Goal: Check status: Check status

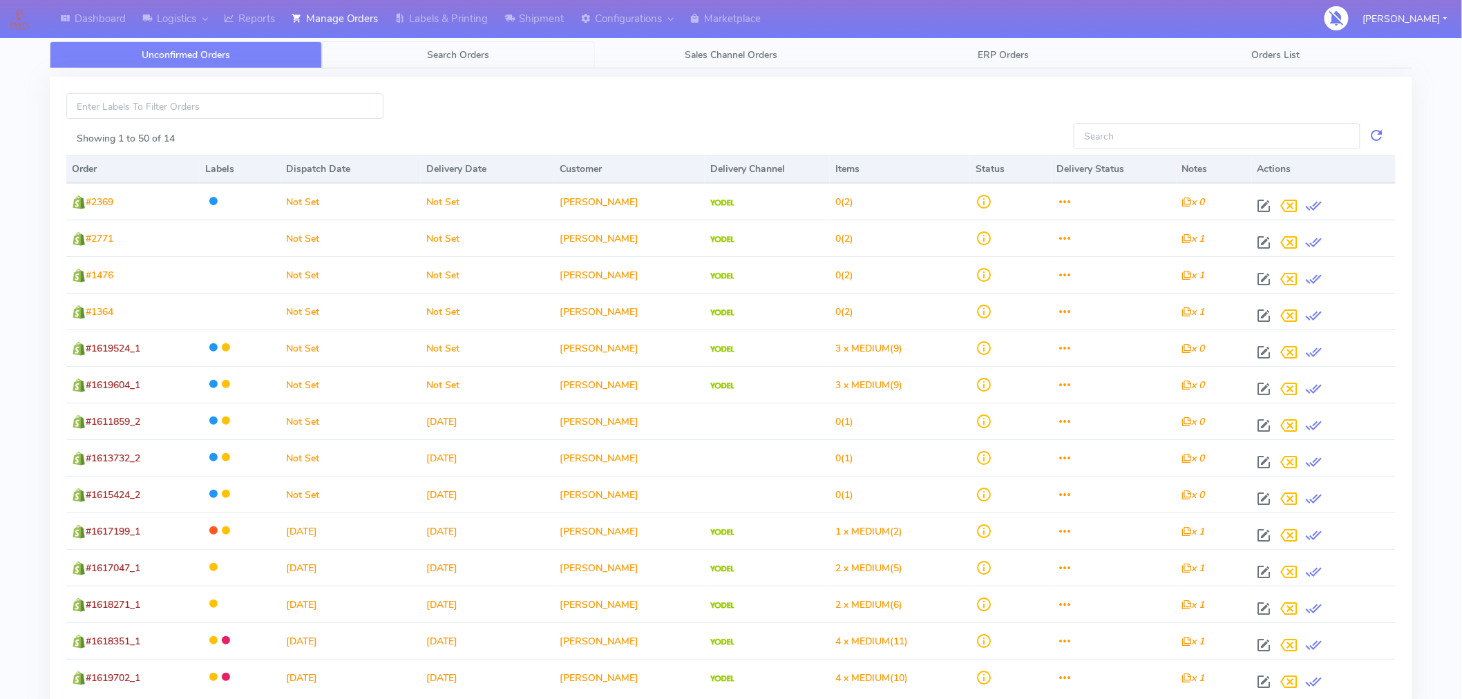
click at [451, 56] on span "Search Orders" at bounding box center [459, 54] width 62 height 13
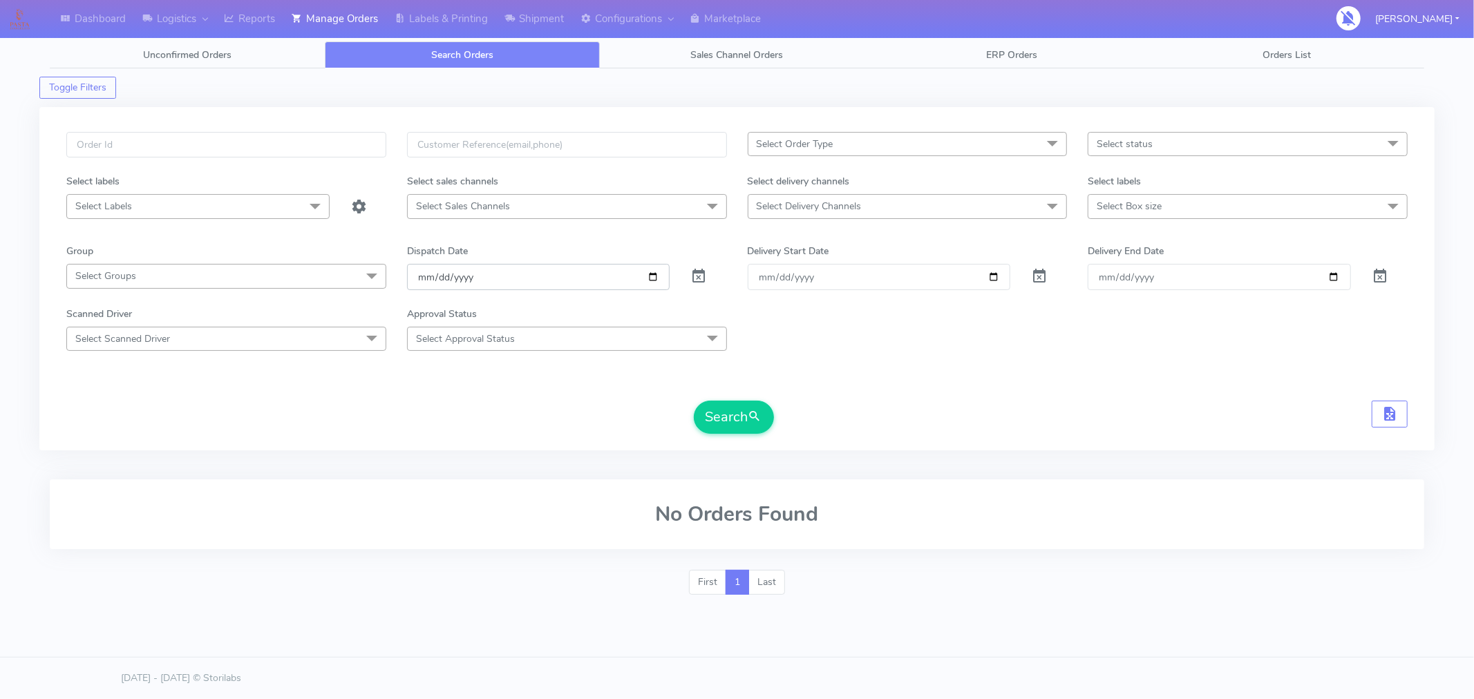
click at [655, 278] on input "[DATE]" at bounding box center [538, 277] width 263 height 26
type input "[DATE]"
click at [754, 410] on span "submit" at bounding box center [755, 417] width 14 height 19
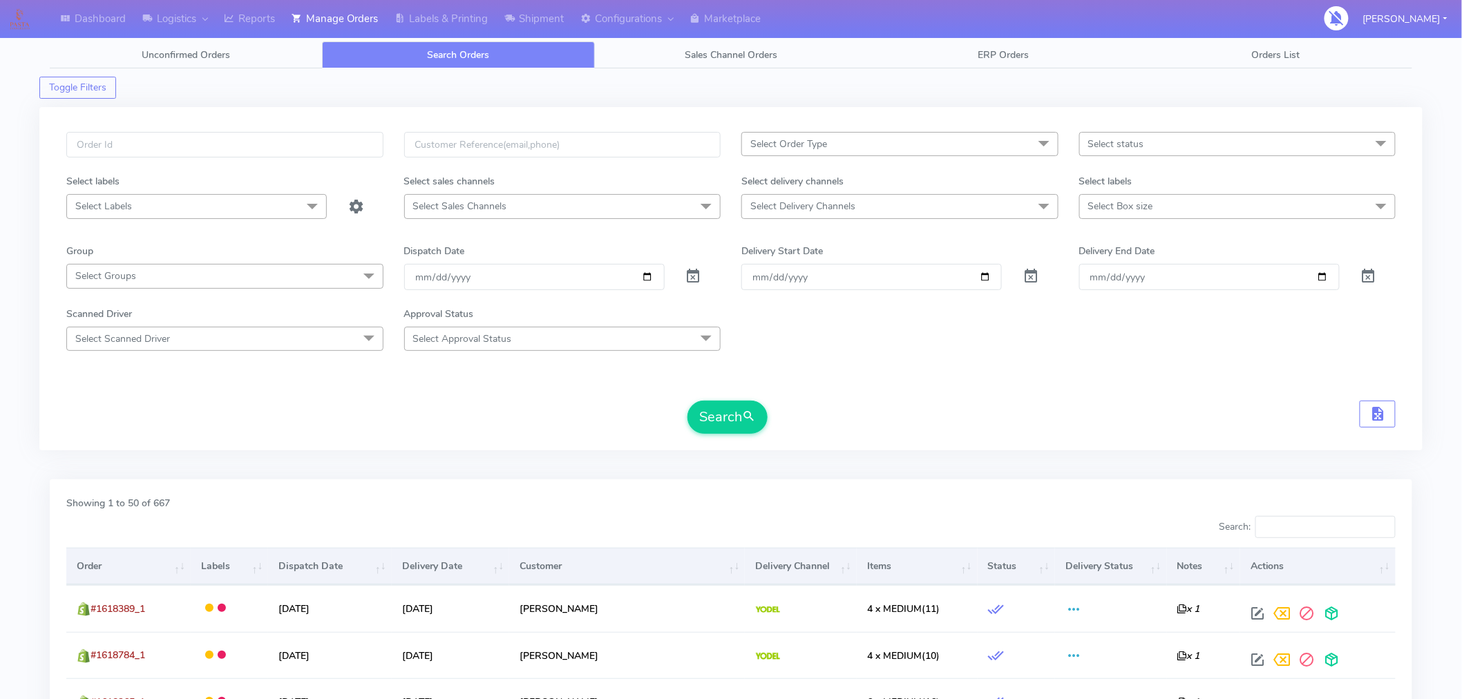
click at [1132, 150] on span "Select status" at bounding box center [1116, 144] width 56 height 13
click at [1128, 256] on div "Confirmed" at bounding box center [1238, 260] width 302 height 15
checkbox input "true"
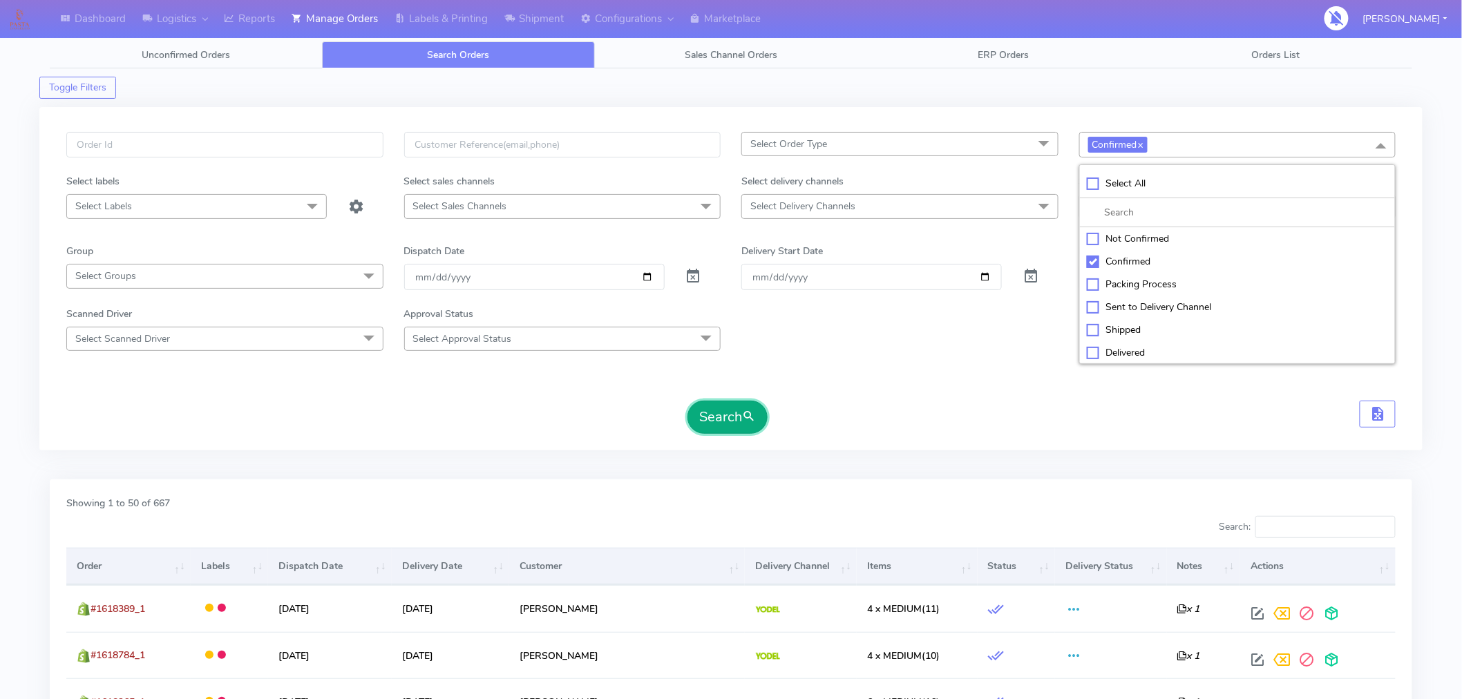
click at [737, 422] on button "Search" at bounding box center [728, 417] width 80 height 33
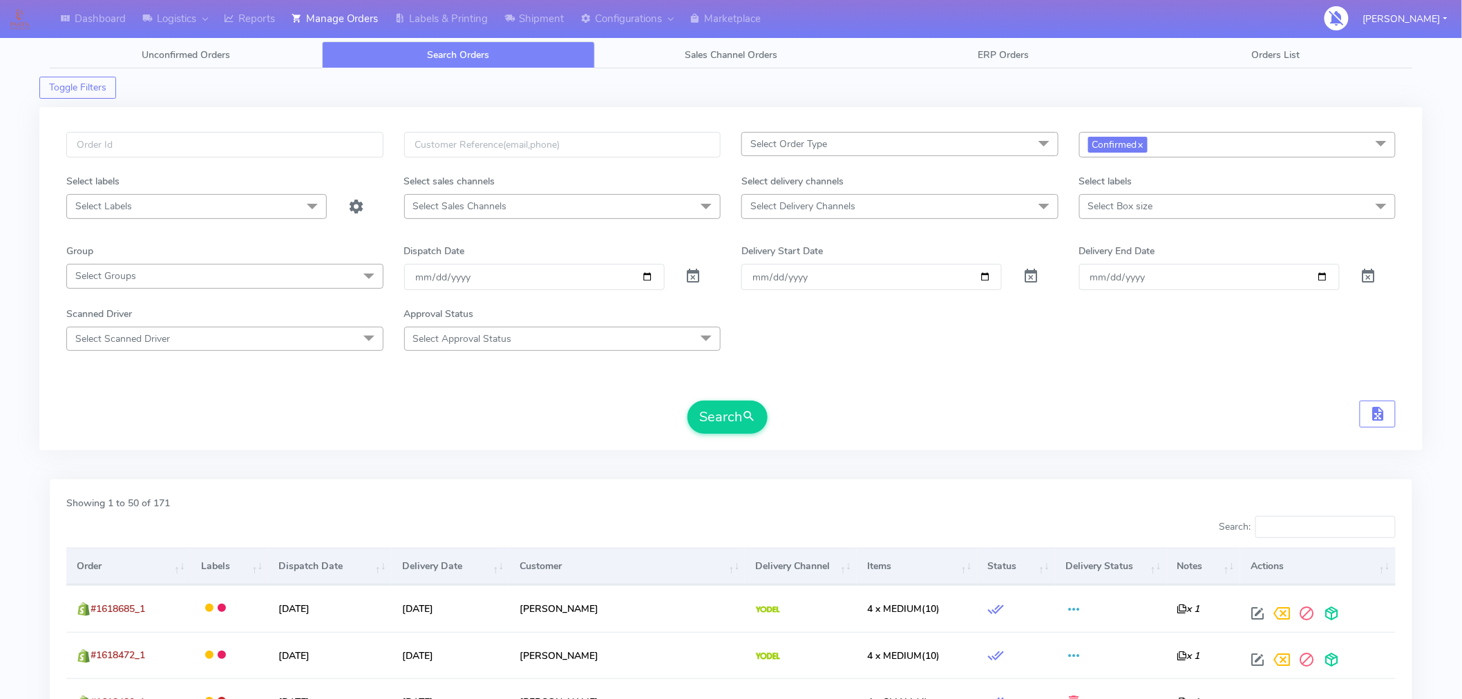
scroll to position [1, 0]
click at [1201, 140] on span "Confirmed x" at bounding box center [1237, 144] width 317 height 26
click at [1135, 304] on div "Sent to Delivery Channel" at bounding box center [1238, 306] width 302 height 15
checkbox input "true"
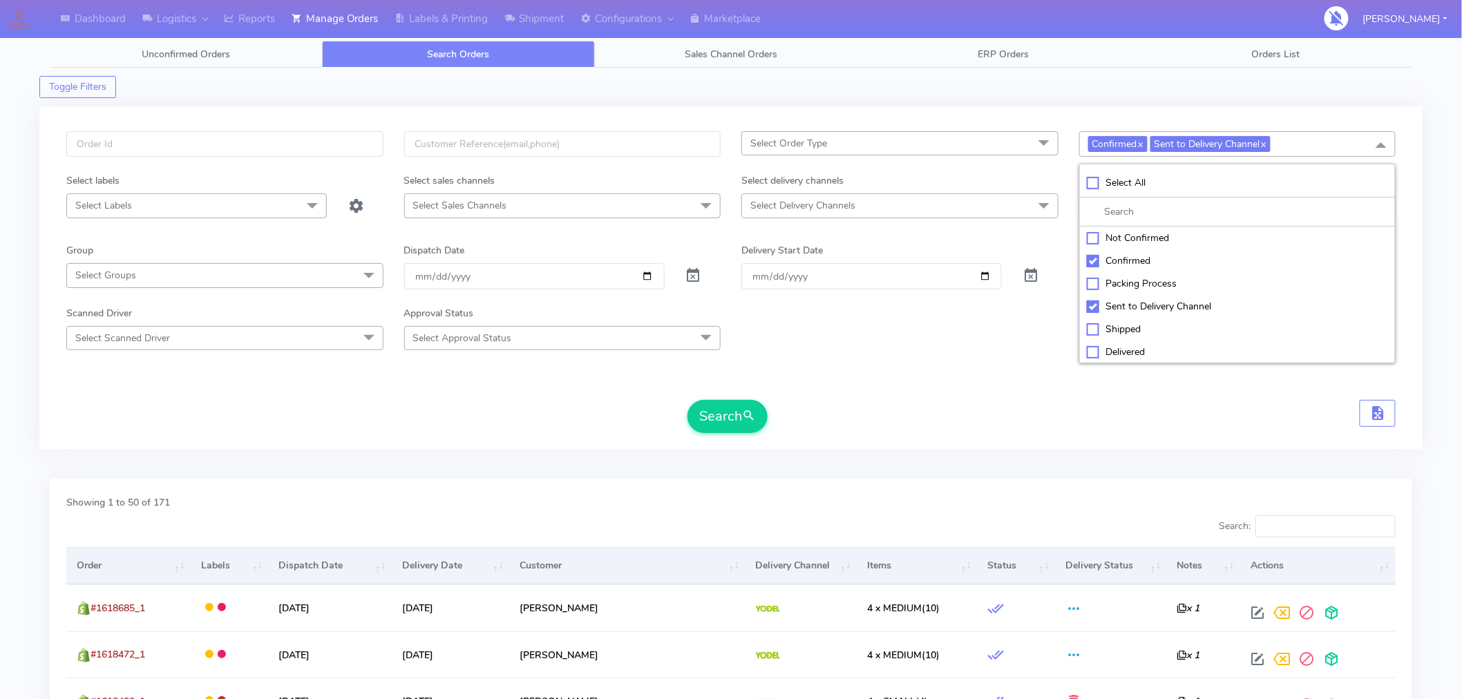
click at [1094, 263] on div "Confirmed" at bounding box center [1238, 261] width 302 height 15
checkbox input "false"
click at [742, 423] on button "Search" at bounding box center [728, 416] width 80 height 33
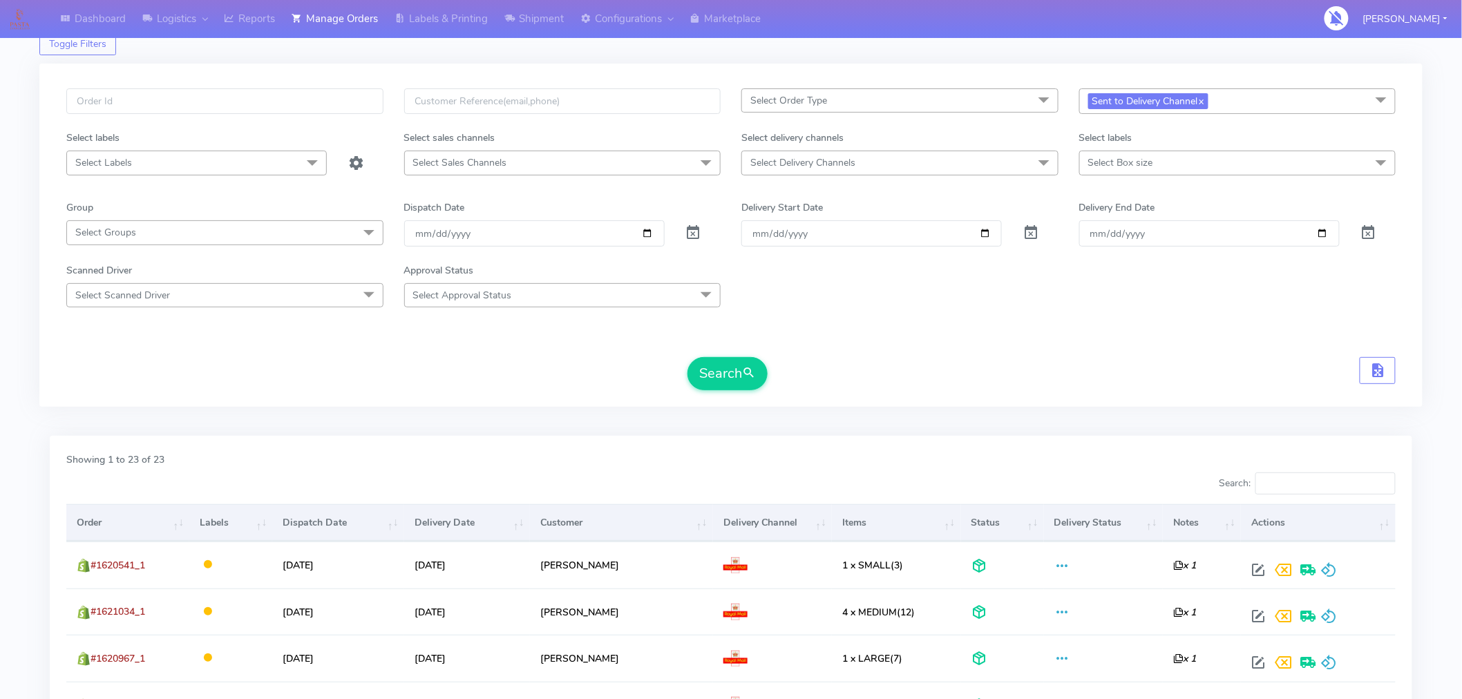
scroll to position [0, 0]
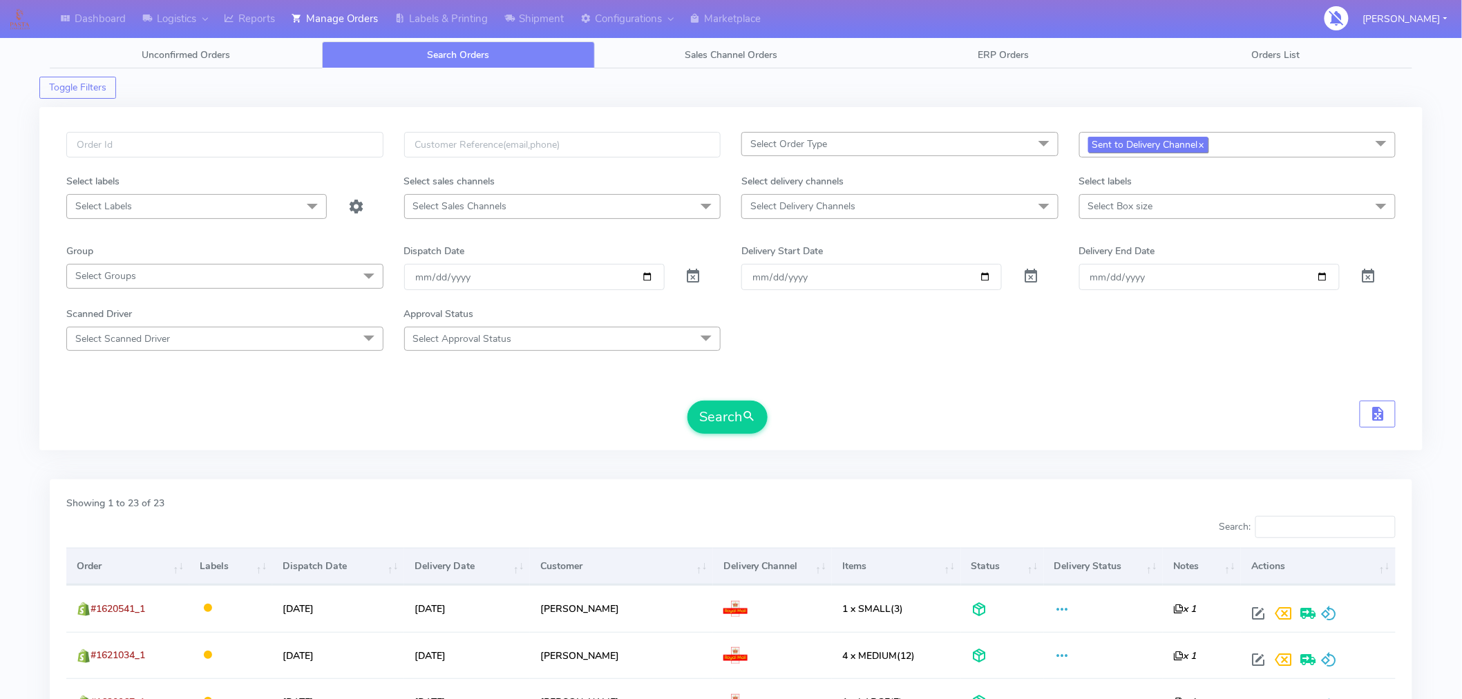
click at [1205, 143] on link "x" at bounding box center [1201, 144] width 6 height 15
checkbox input "false"
click at [1207, 143] on span "Select status" at bounding box center [1237, 144] width 317 height 24
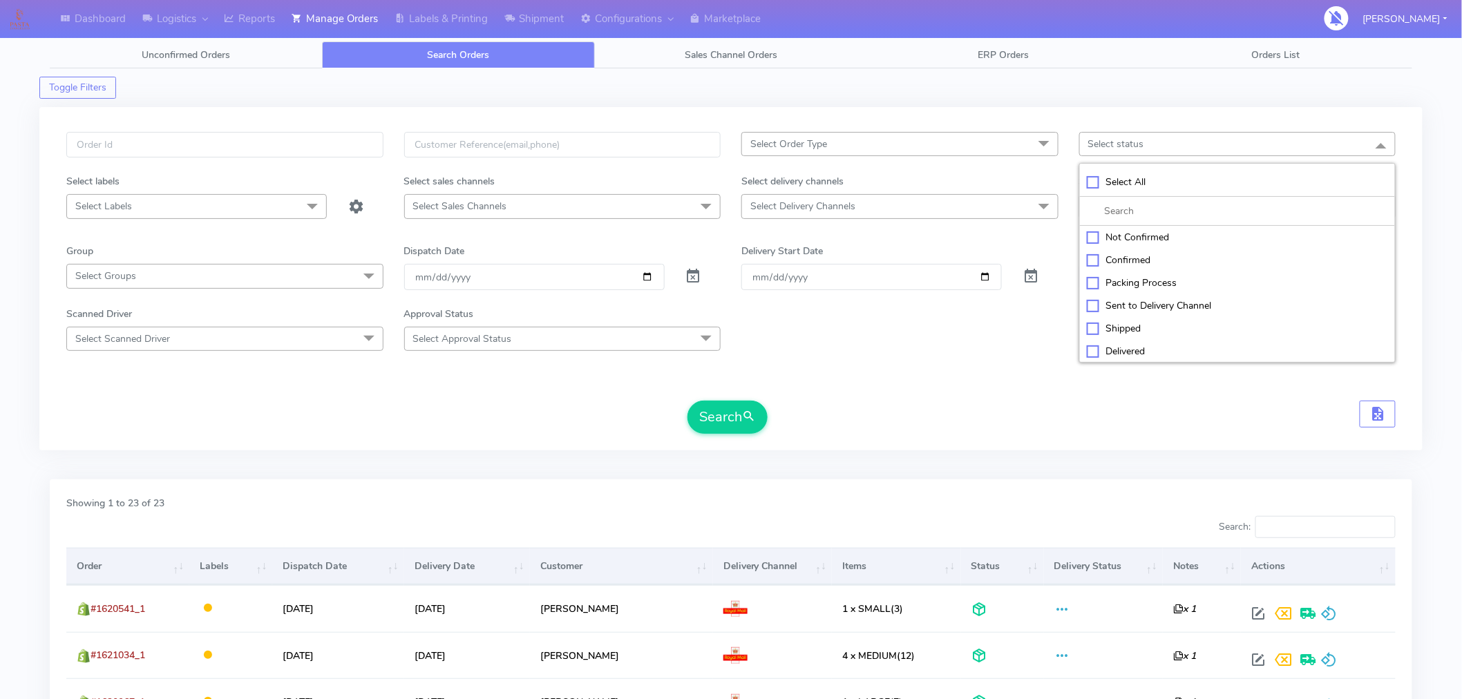
click at [1005, 394] on form "Select Order Type Select All MEALS ATAVI One Off Pasta Club Gift Kit Event Unkn…" at bounding box center [731, 283] width 1330 height 302
click at [1138, 147] on span "Select status" at bounding box center [1116, 144] width 56 height 13
click at [1116, 348] on div "Cancelled" at bounding box center [1238, 351] width 302 height 15
checkbox input "true"
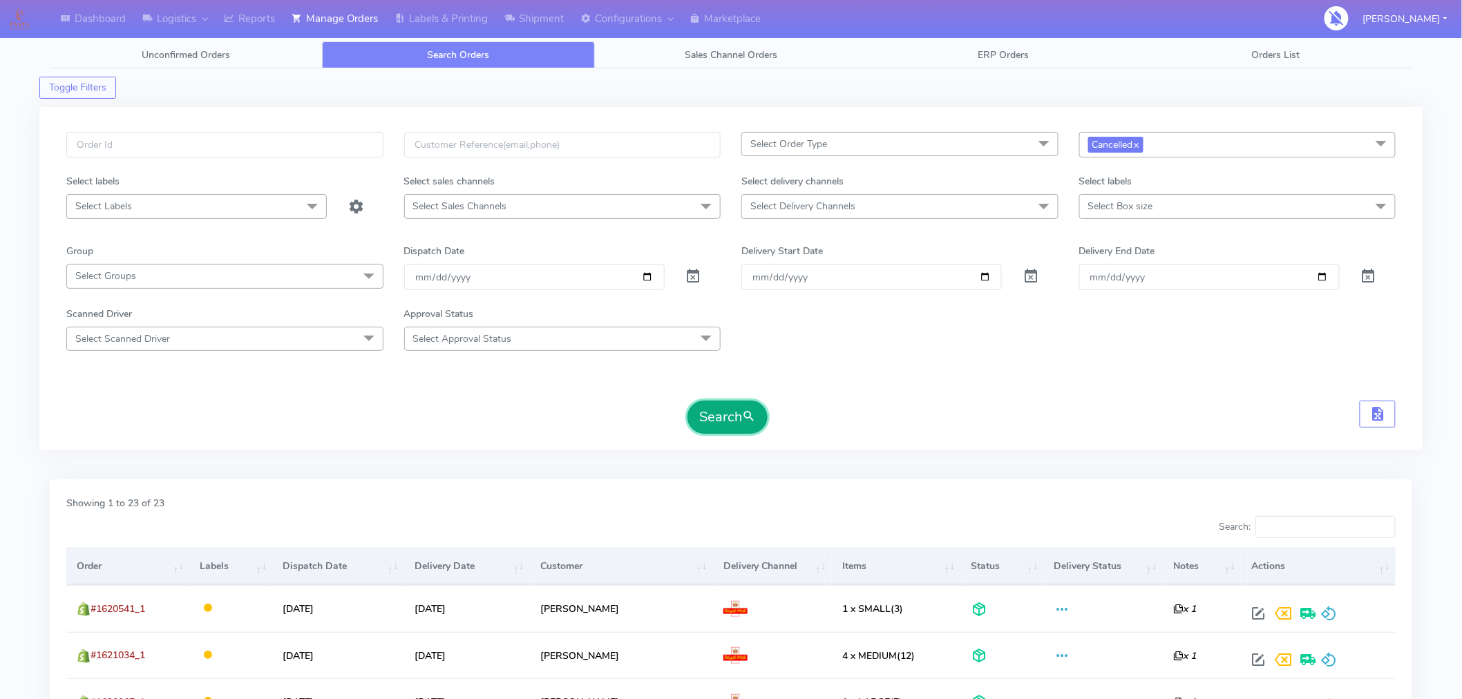
click at [733, 420] on button "Search" at bounding box center [728, 417] width 80 height 33
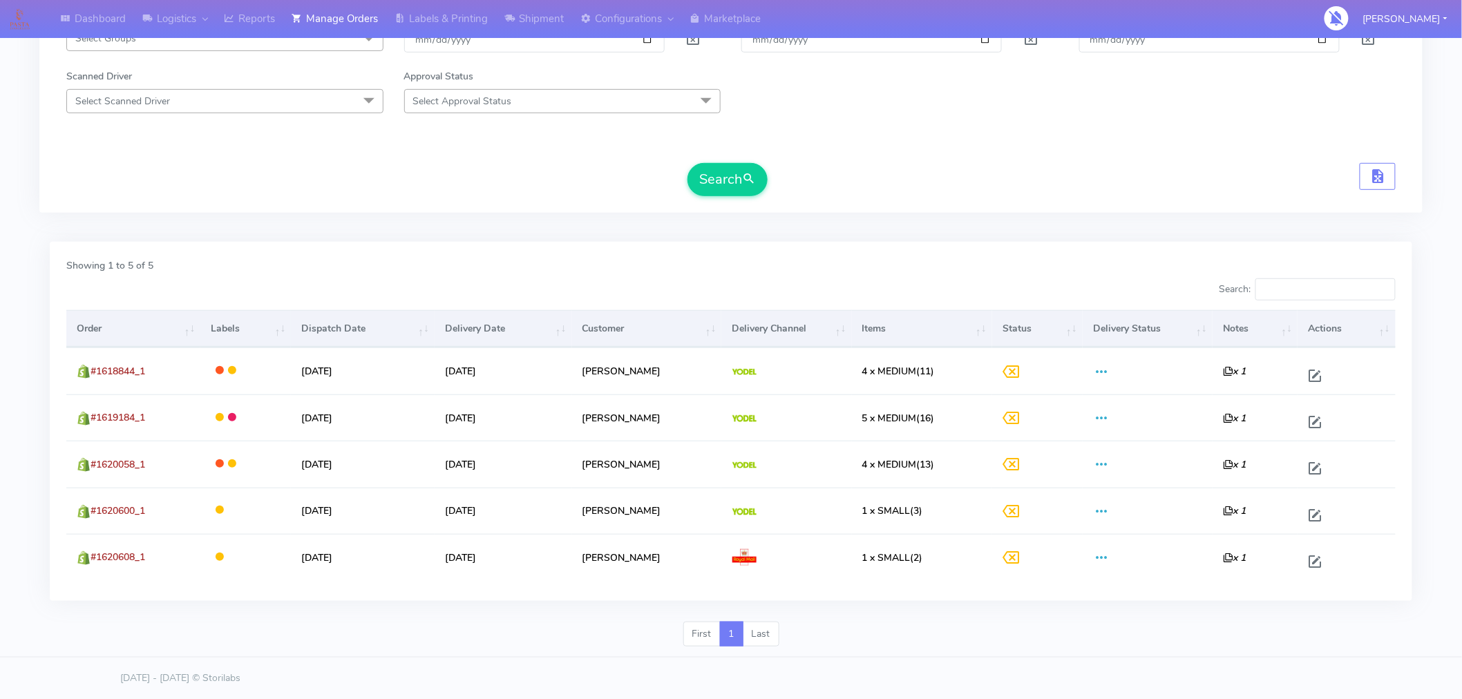
scroll to position [0, 0]
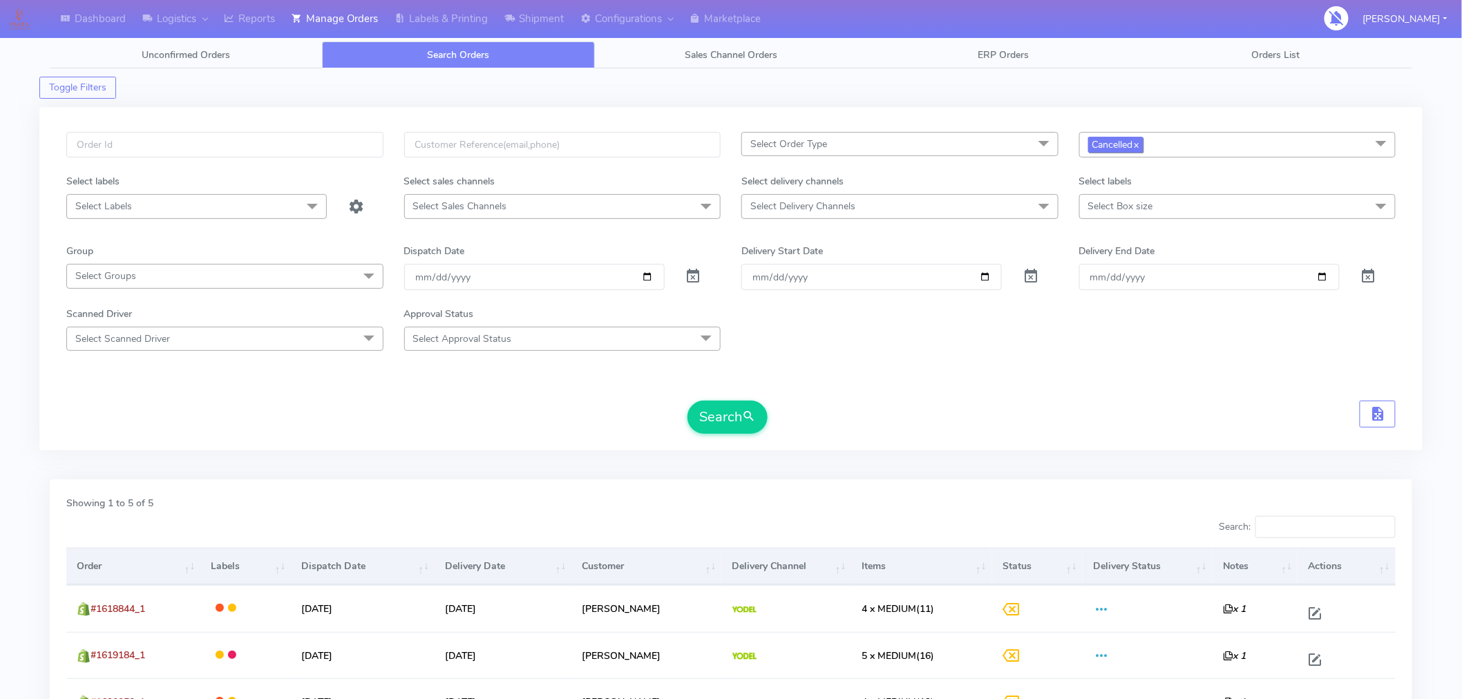
click at [1137, 147] on link "x" at bounding box center [1136, 144] width 6 height 15
click at [645, 274] on input "[DATE]" at bounding box center [534, 277] width 261 height 26
click at [722, 410] on button "Search" at bounding box center [728, 417] width 80 height 33
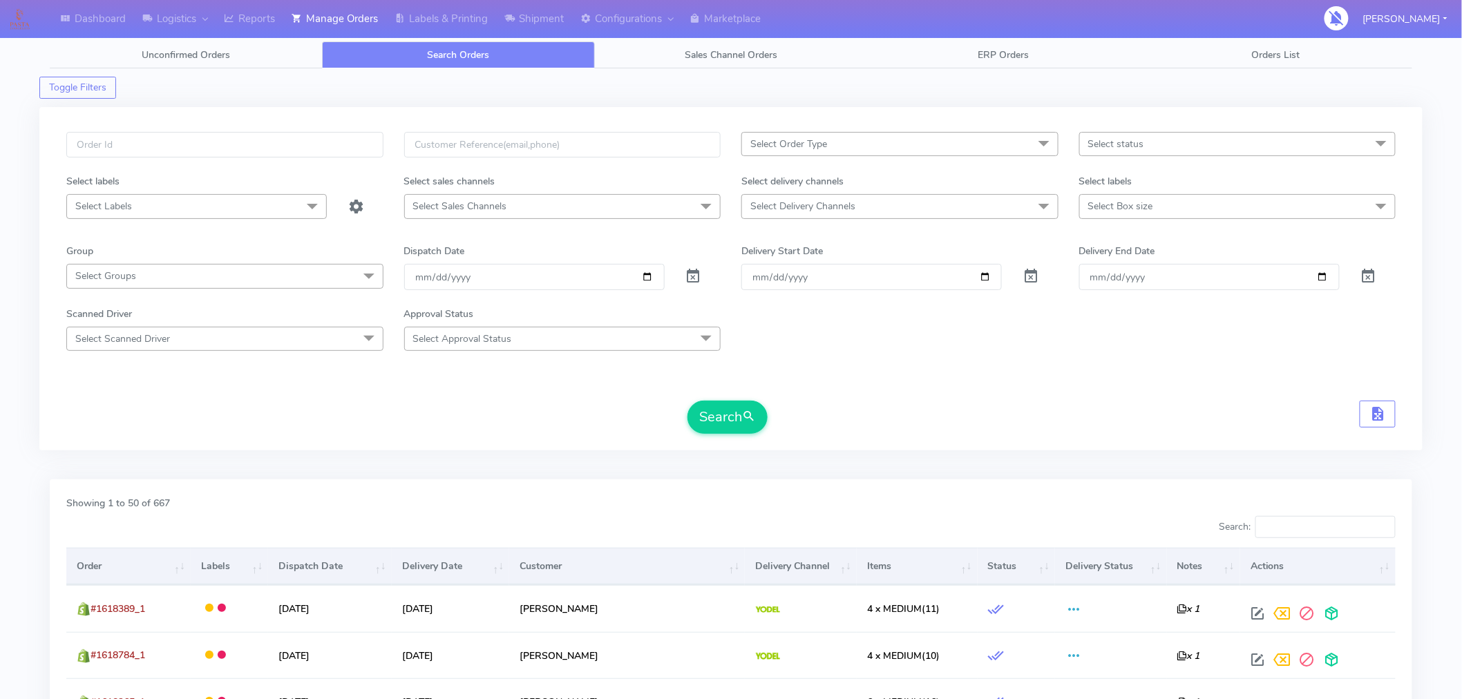
click at [1191, 147] on span "Select status" at bounding box center [1237, 144] width 317 height 24
click at [1143, 254] on div "Sent to Delivery Channel" at bounding box center [1238, 260] width 302 height 15
checkbox input "true"
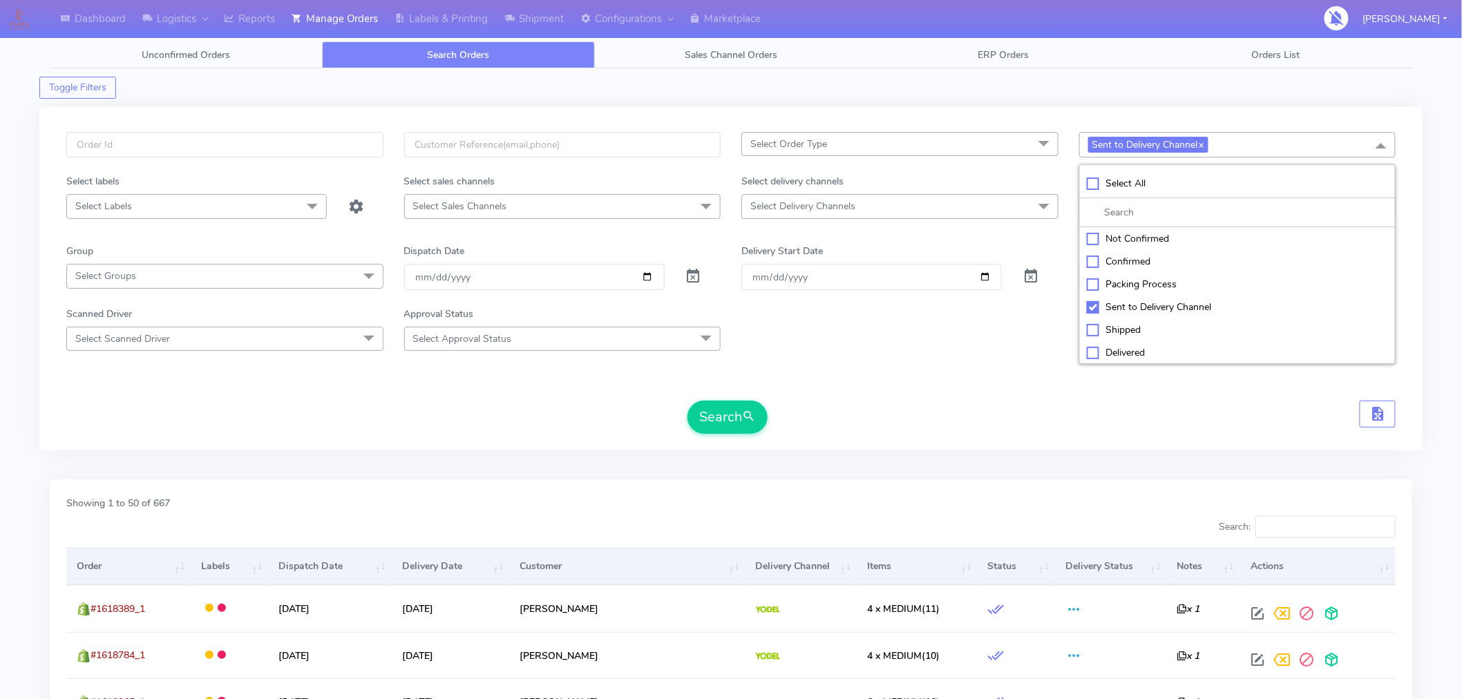
click at [1093, 283] on div "Packing Process" at bounding box center [1238, 284] width 302 height 15
checkbox input "true"
click at [748, 427] on button "Search" at bounding box center [728, 417] width 80 height 33
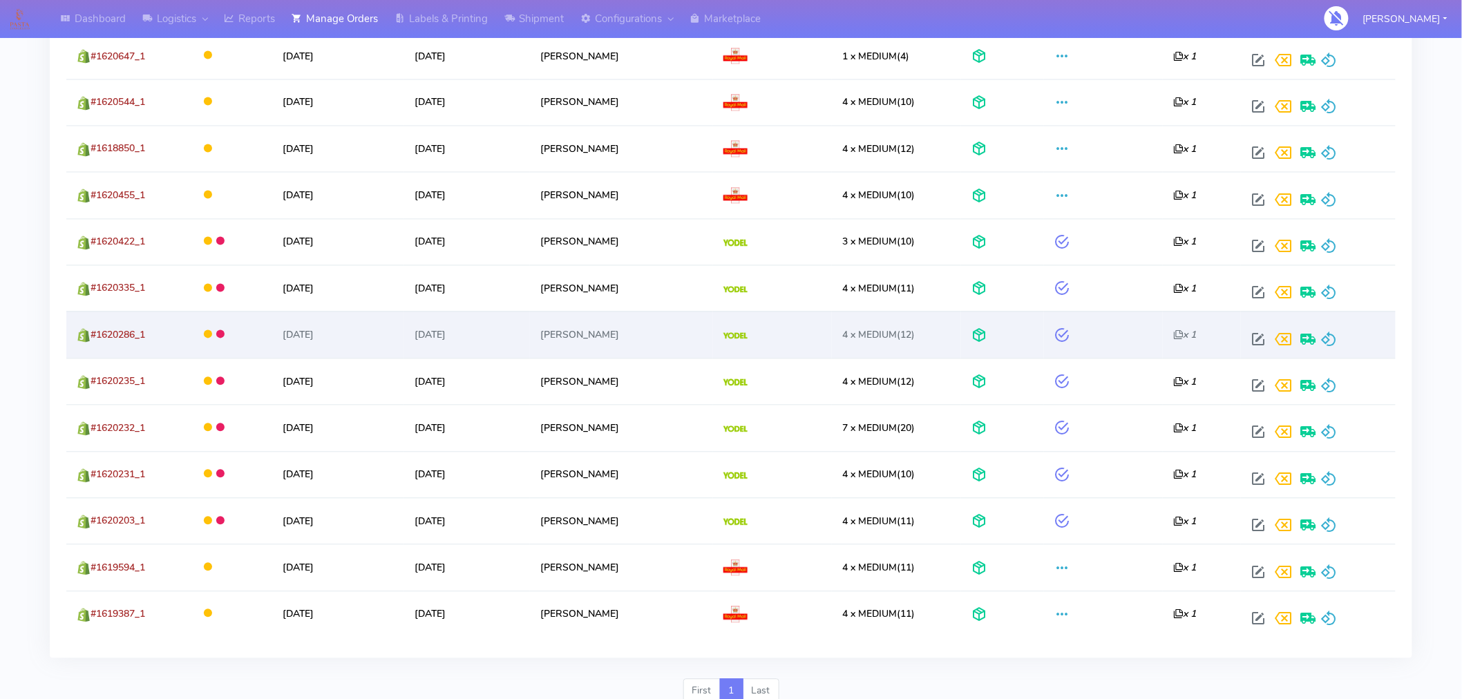
scroll to position [1025, 0]
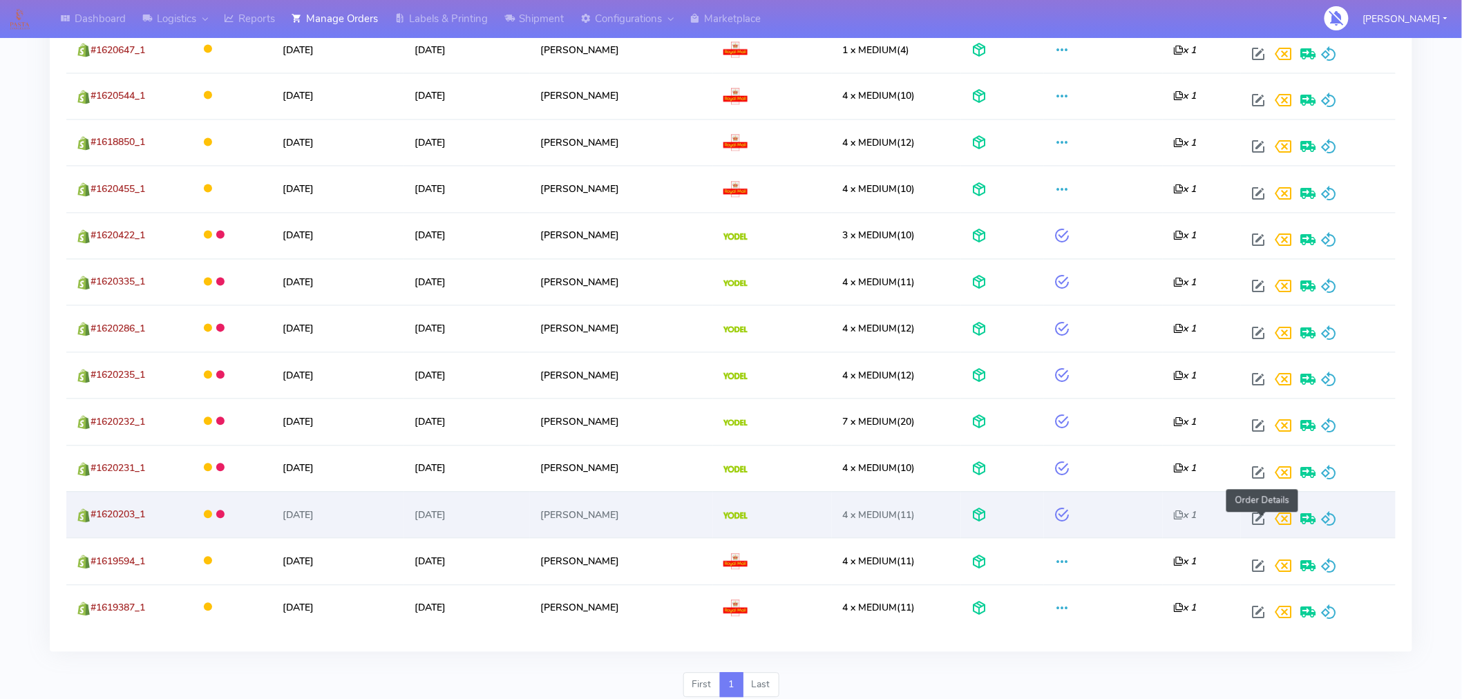
click at [1261, 517] on span at bounding box center [1258, 522] width 25 height 13
select select "5"
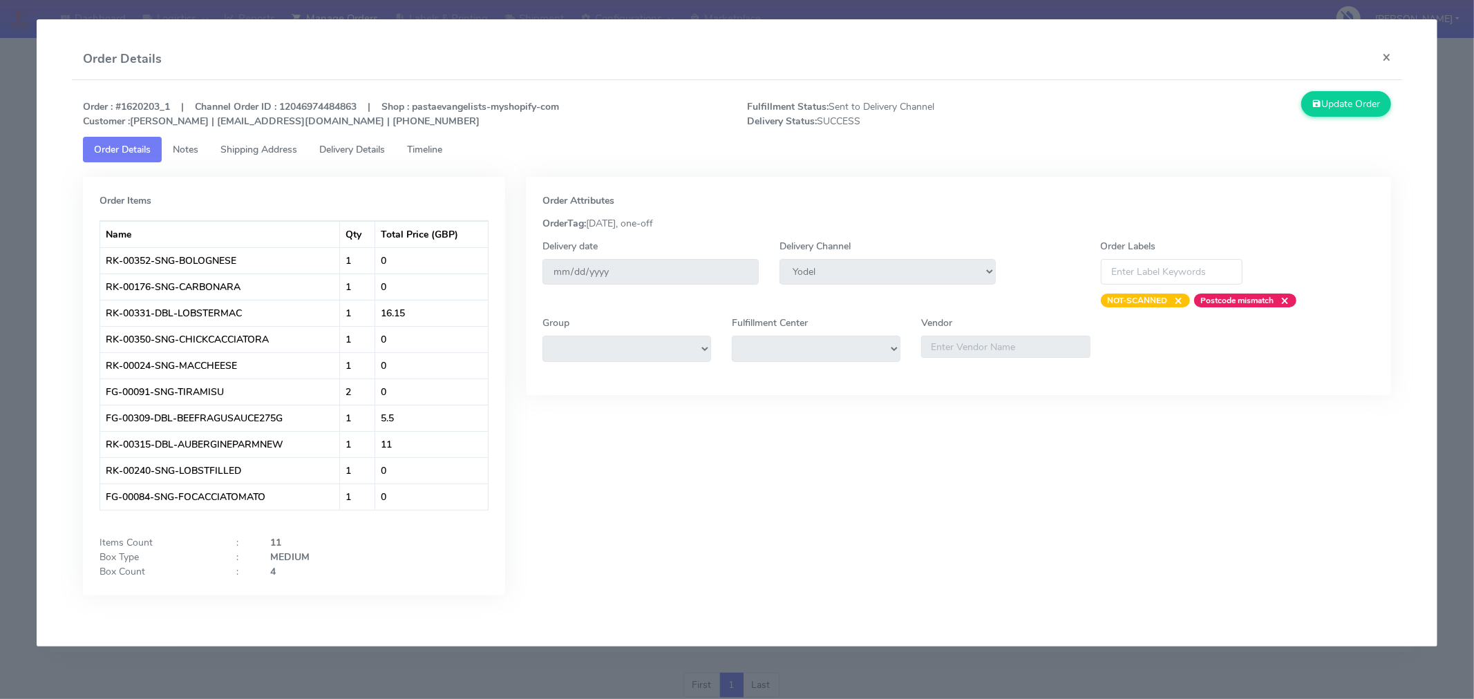
click at [291, 154] on span "Shipping Address" at bounding box center [258, 149] width 77 height 13
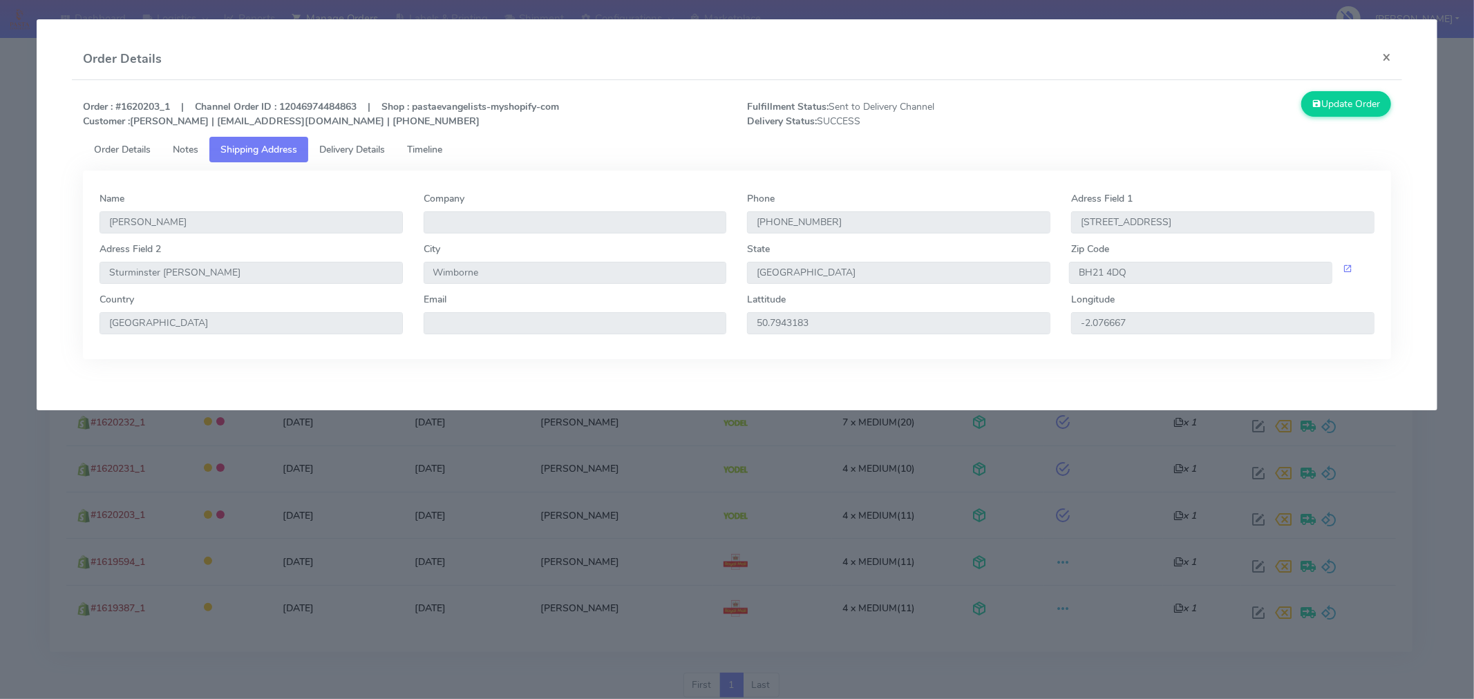
click at [352, 154] on span "Delivery Details" at bounding box center [352, 149] width 66 height 13
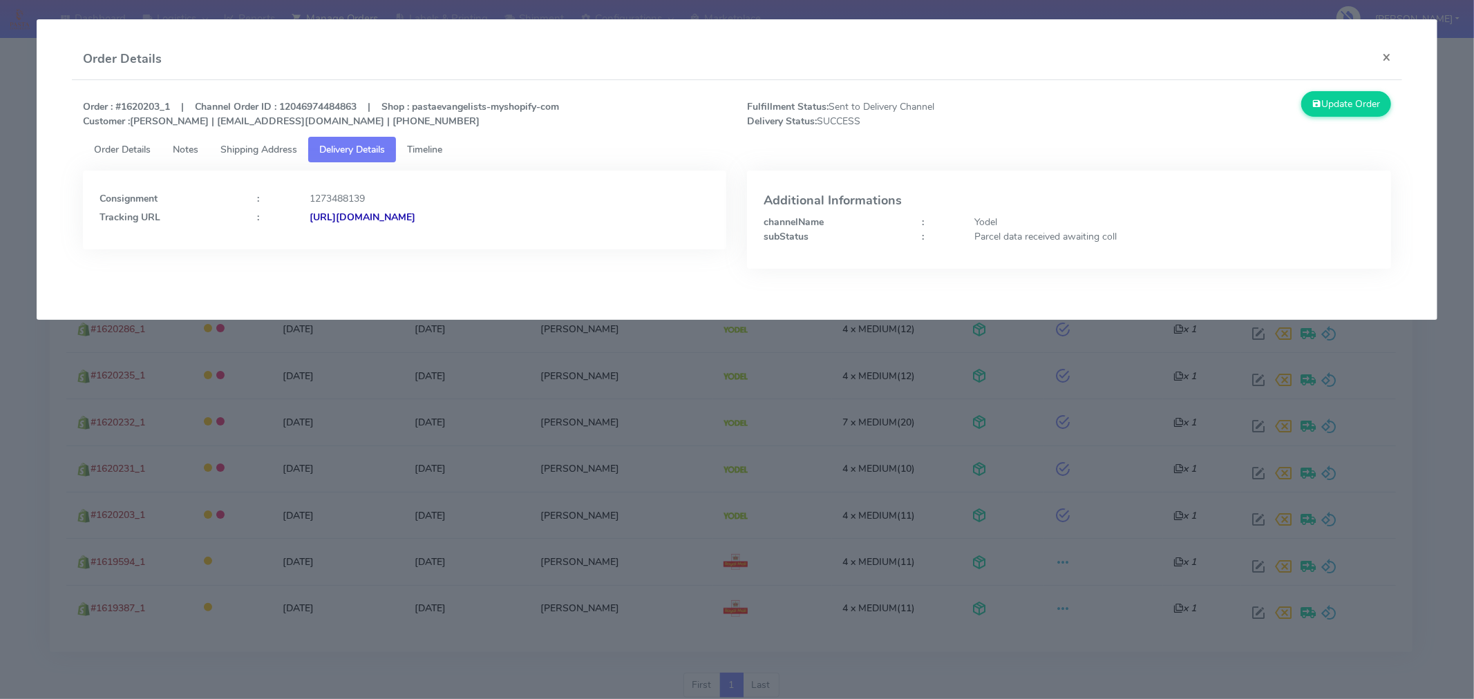
click at [266, 153] on span "Shipping Address" at bounding box center [258, 149] width 77 height 13
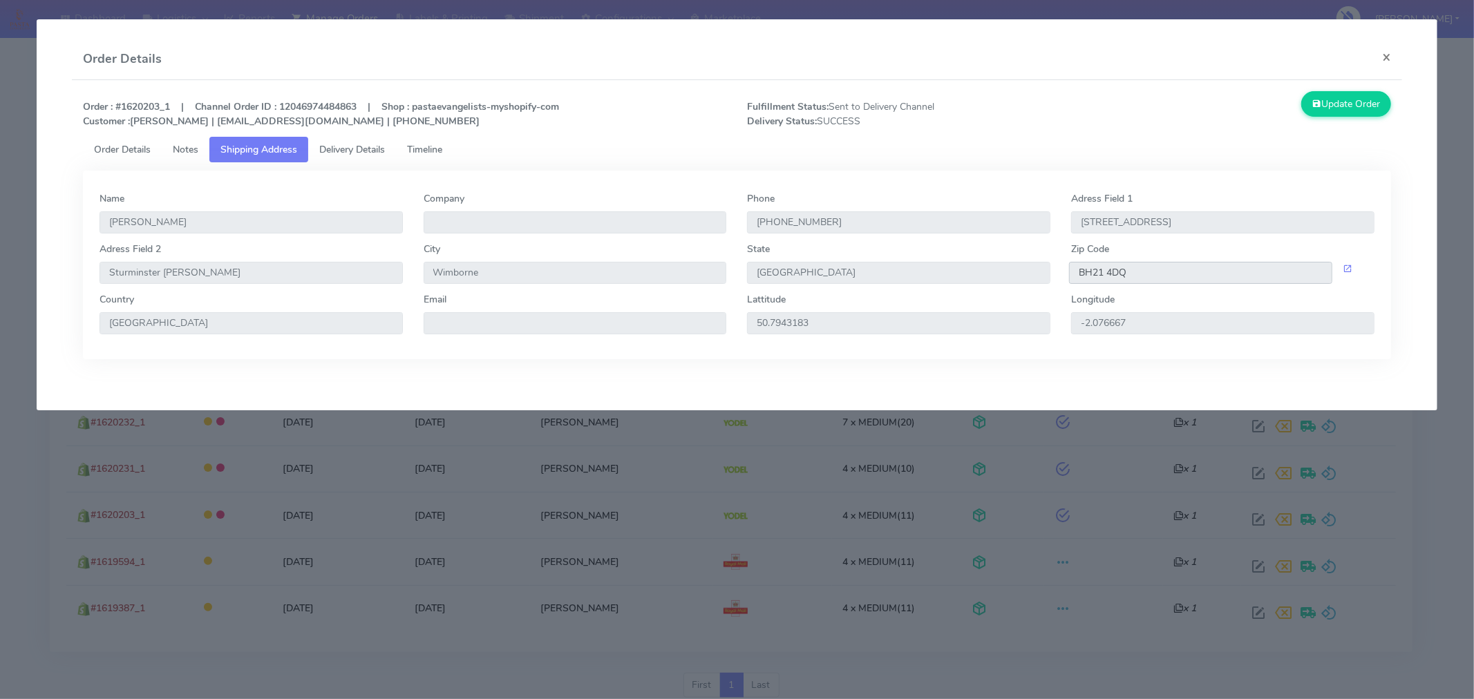
click at [1090, 270] on input "BH21 4DQ" at bounding box center [1200, 273] width 263 height 22
click at [363, 149] on span "Delivery Details" at bounding box center [352, 149] width 66 height 13
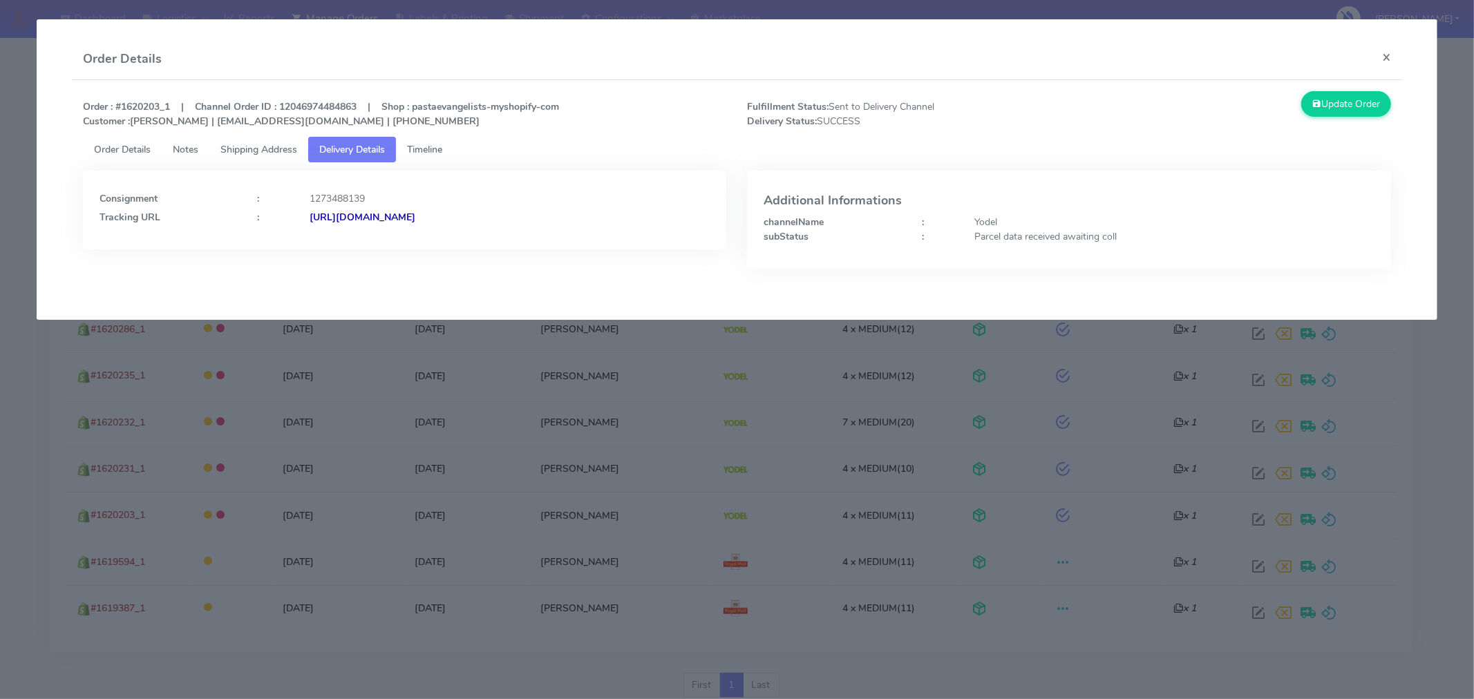
click at [415, 215] on strong "[URL][DOMAIN_NAME]" at bounding box center [363, 217] width 106 height 13
click at [1387, 59] on button "×" at bounding box center [1386, 57] width 31 height 37
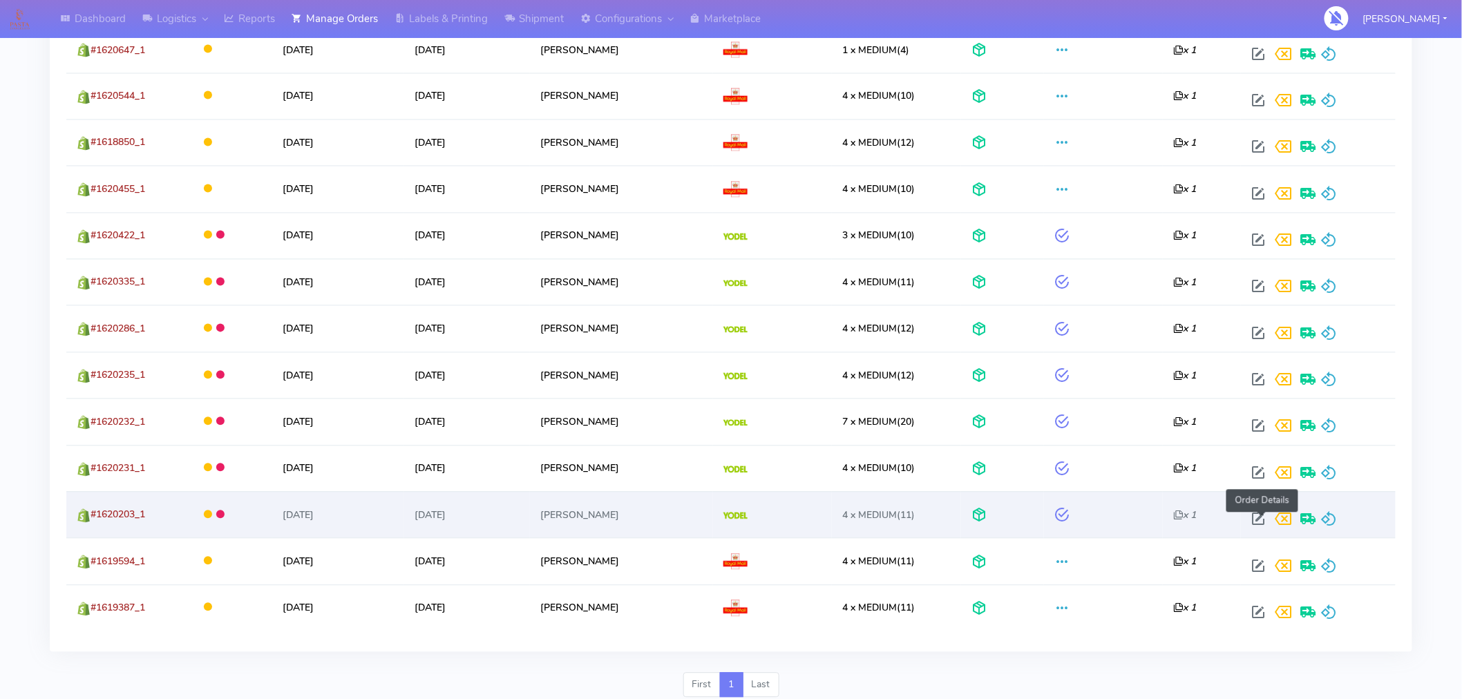
click at [1262, 522] on span at bounding box center [1258, 522] width 25 height 13
select select "5"
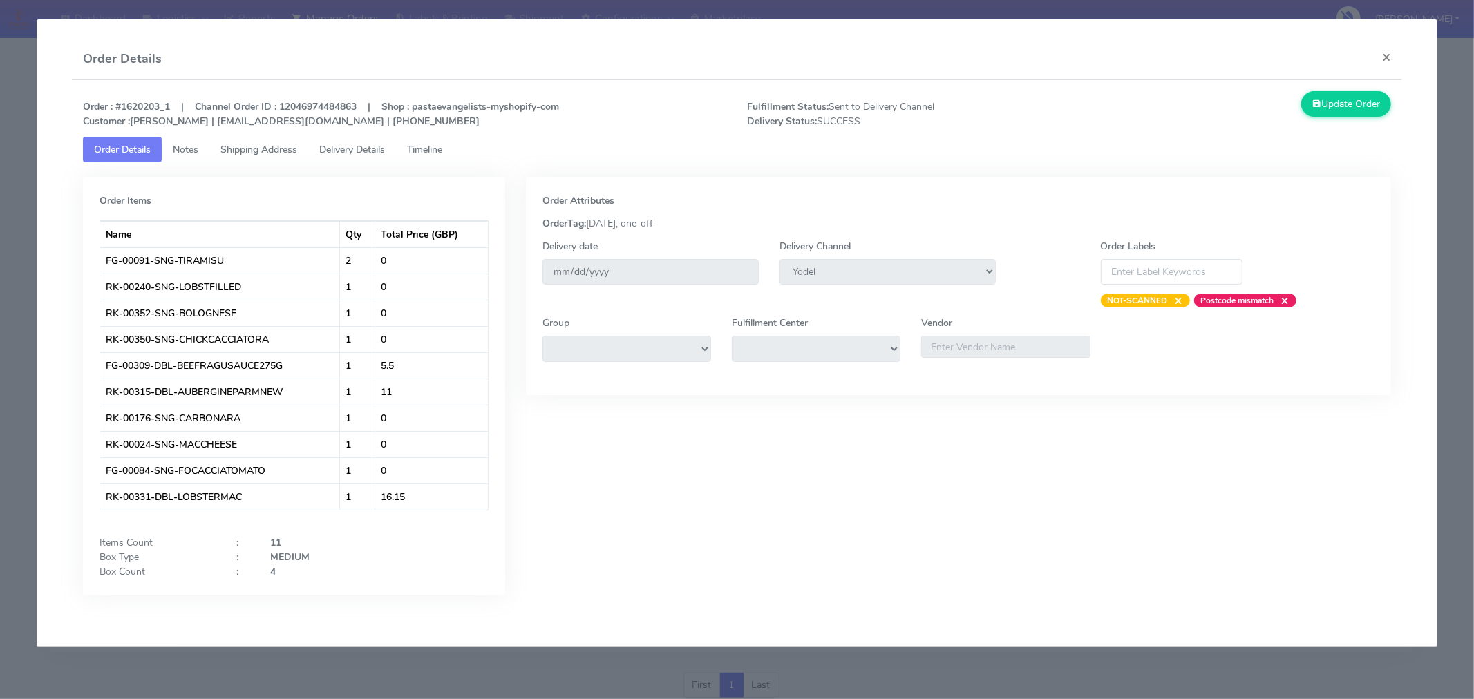
click at [393, 145] on link "Delivery Details" at bounding box center [352, 150] width 88 height 26
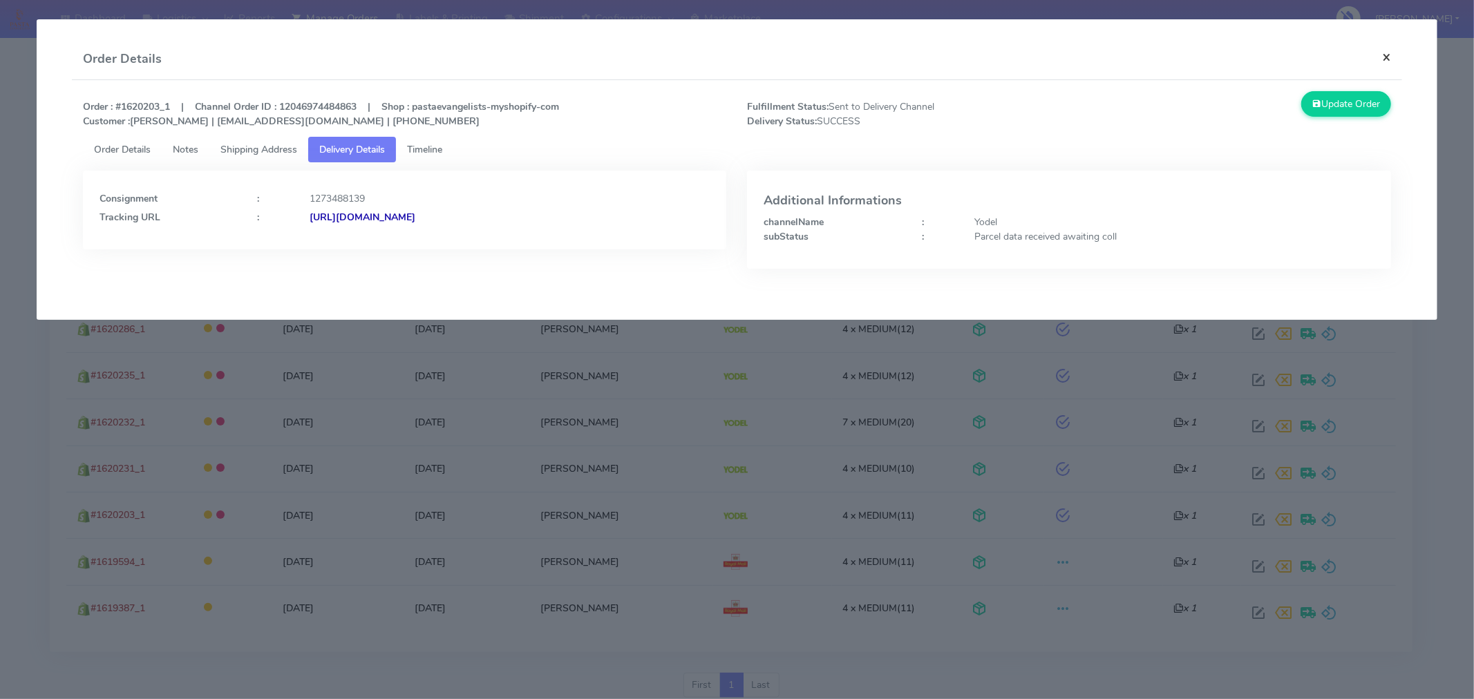
click at [1387, 53] on button "×" at bounding box center [1386, 57] width 31 height 37
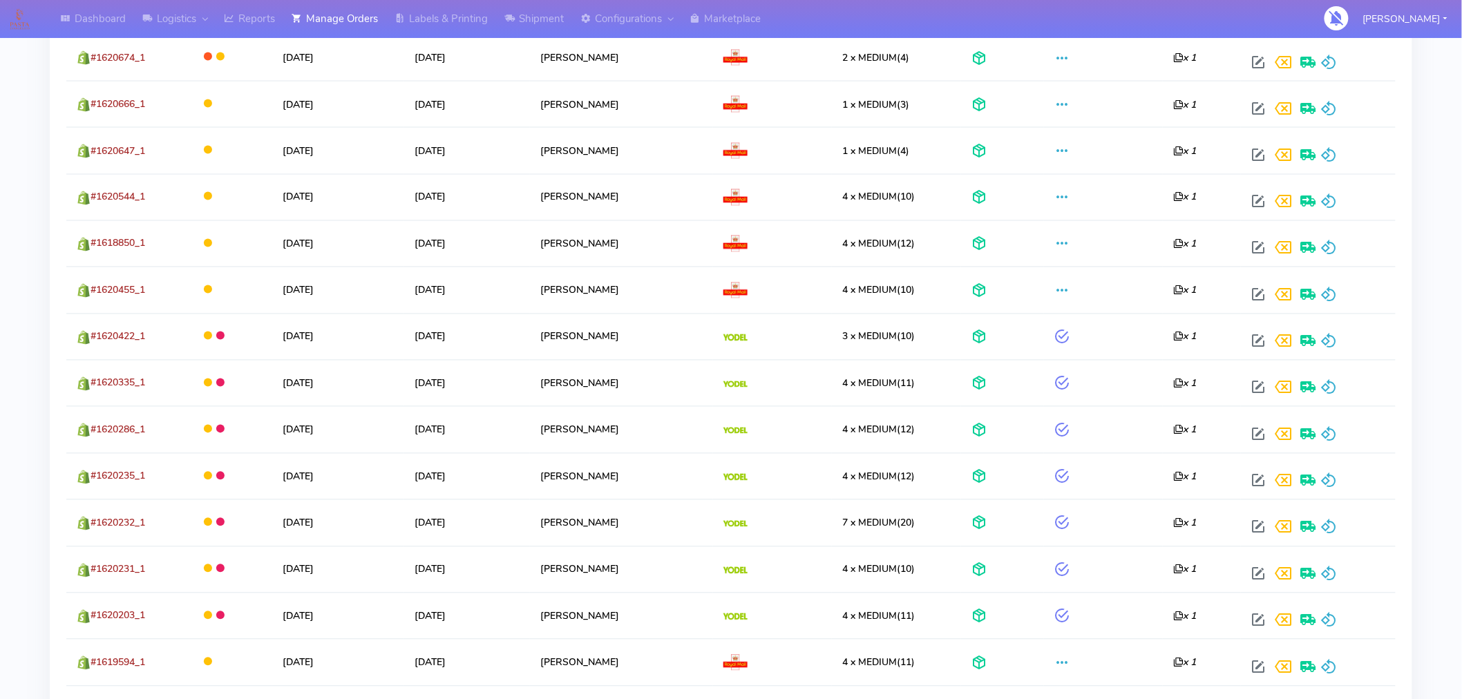
scroll to position [923, 0]
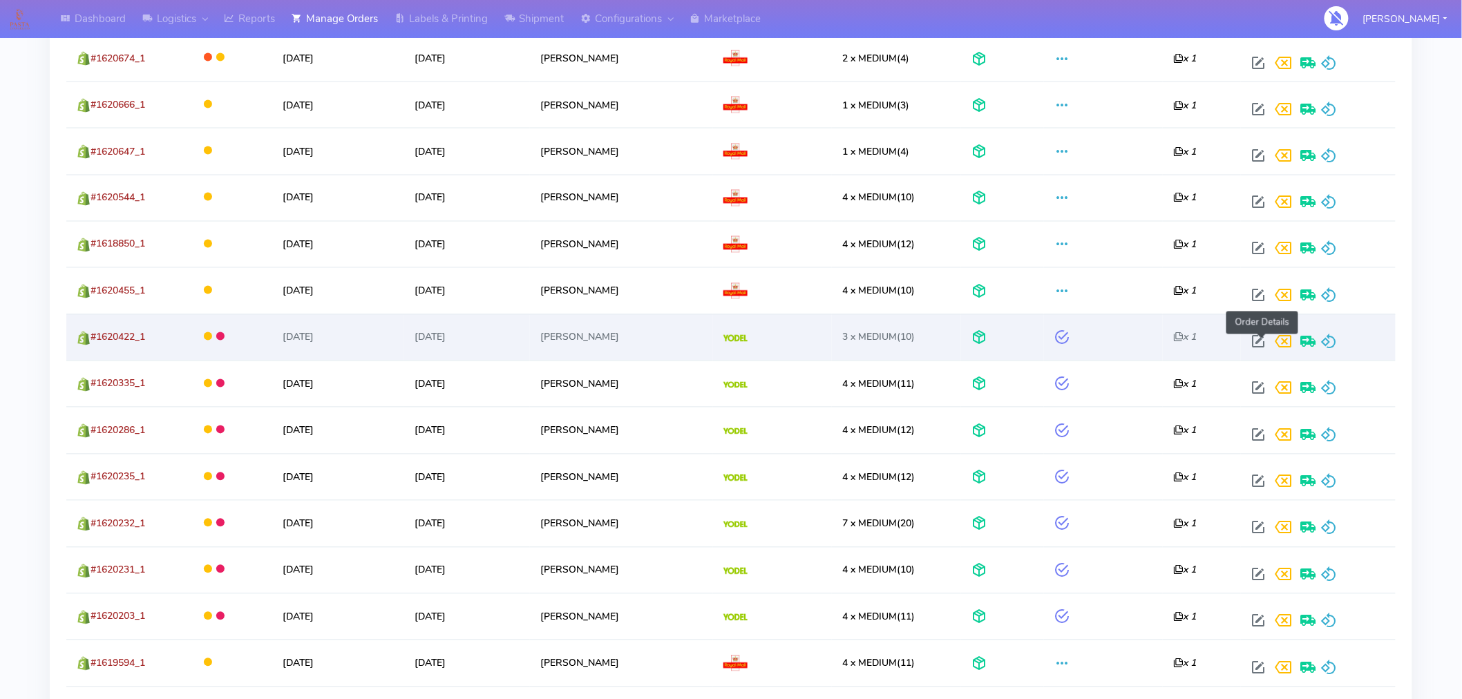
click at [1269, 342] on span at bounding box center [1258, 345] width 25 height 13
select select "5"
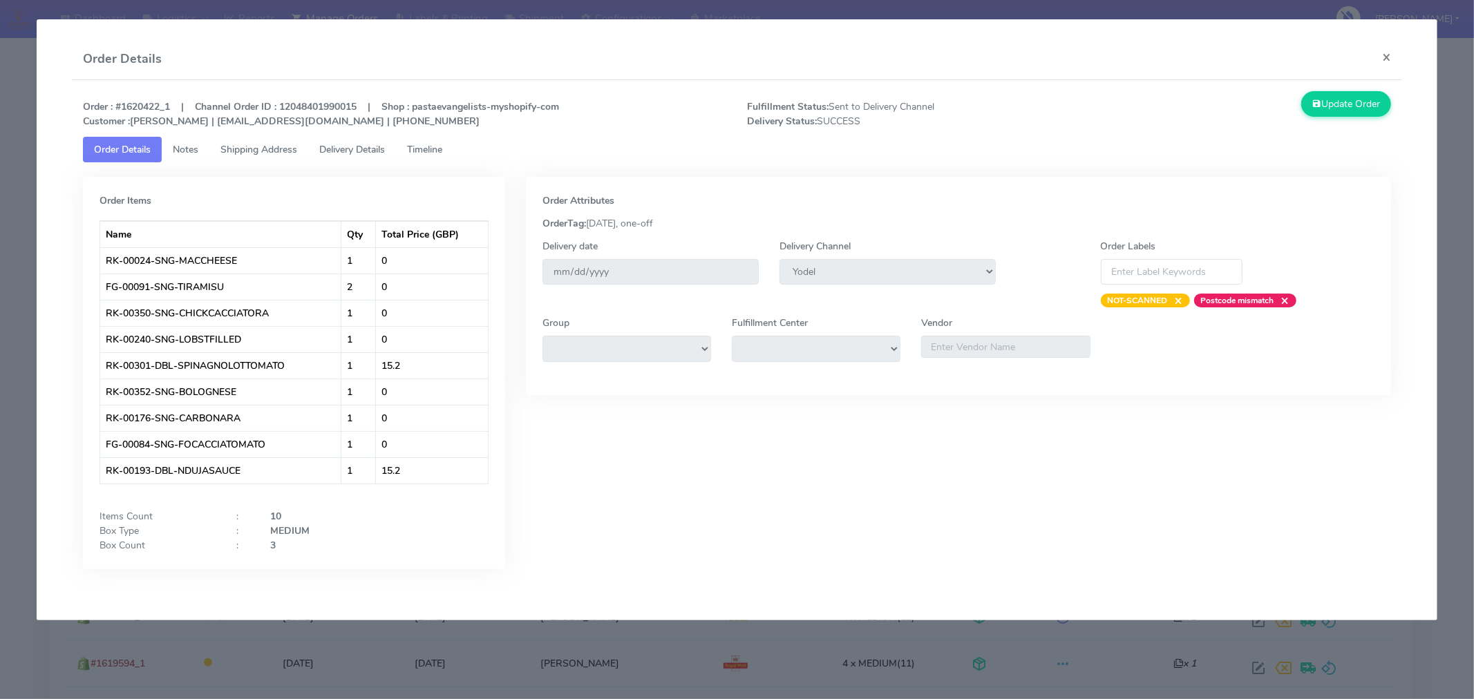
click at [432, 147] on span "Timeline" at bounding box center [424, 149] width 35 height 13
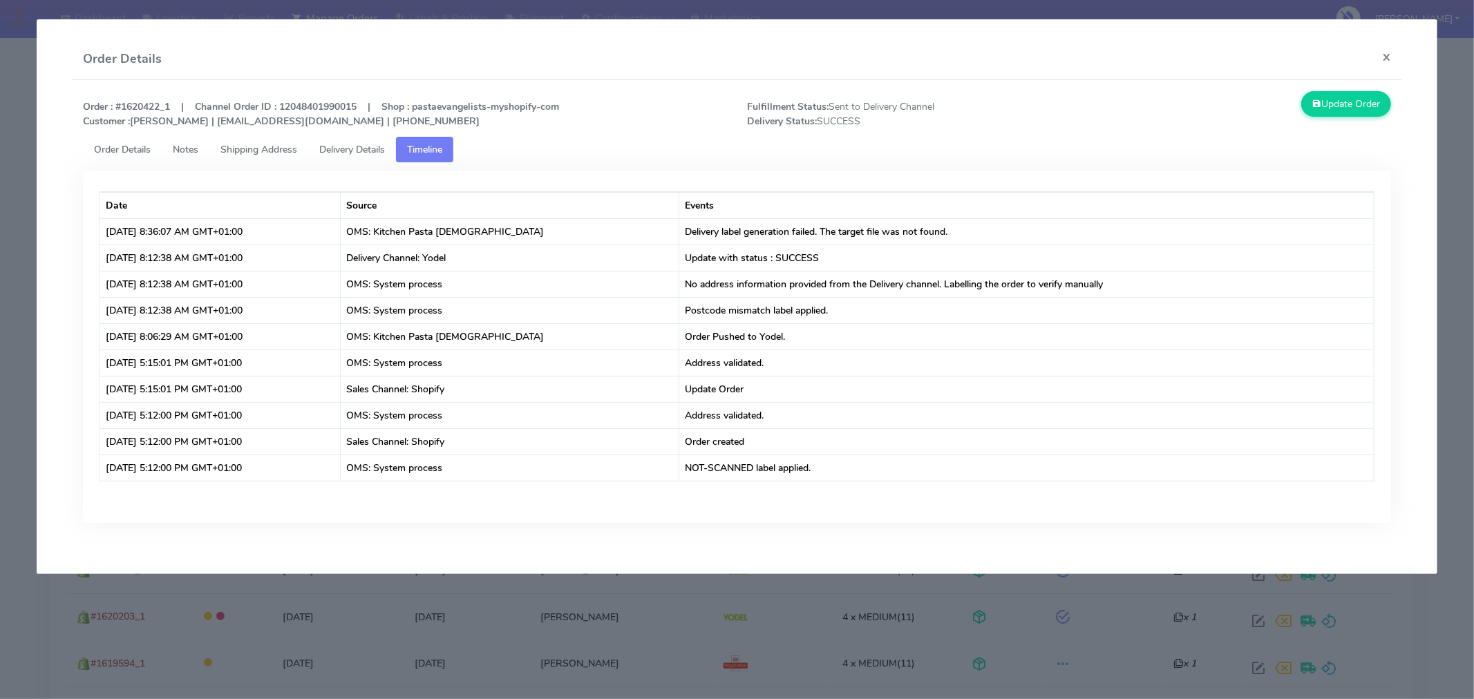
click at [357, 147] on span "Delivery Details" at bounding box center [352, 149] width 66 height 13
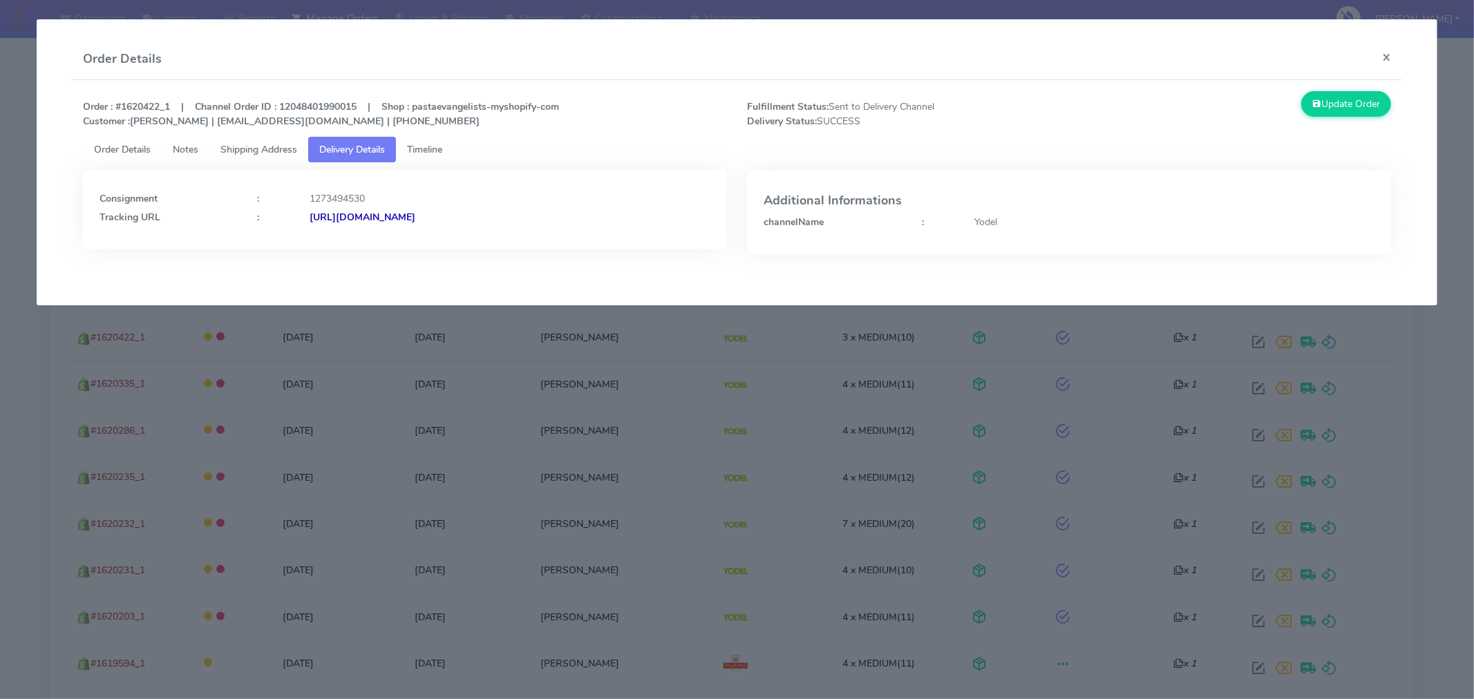
click at [263, 155] on link "Shipping Address" at bounding box center [258, 150] width 99 height 26
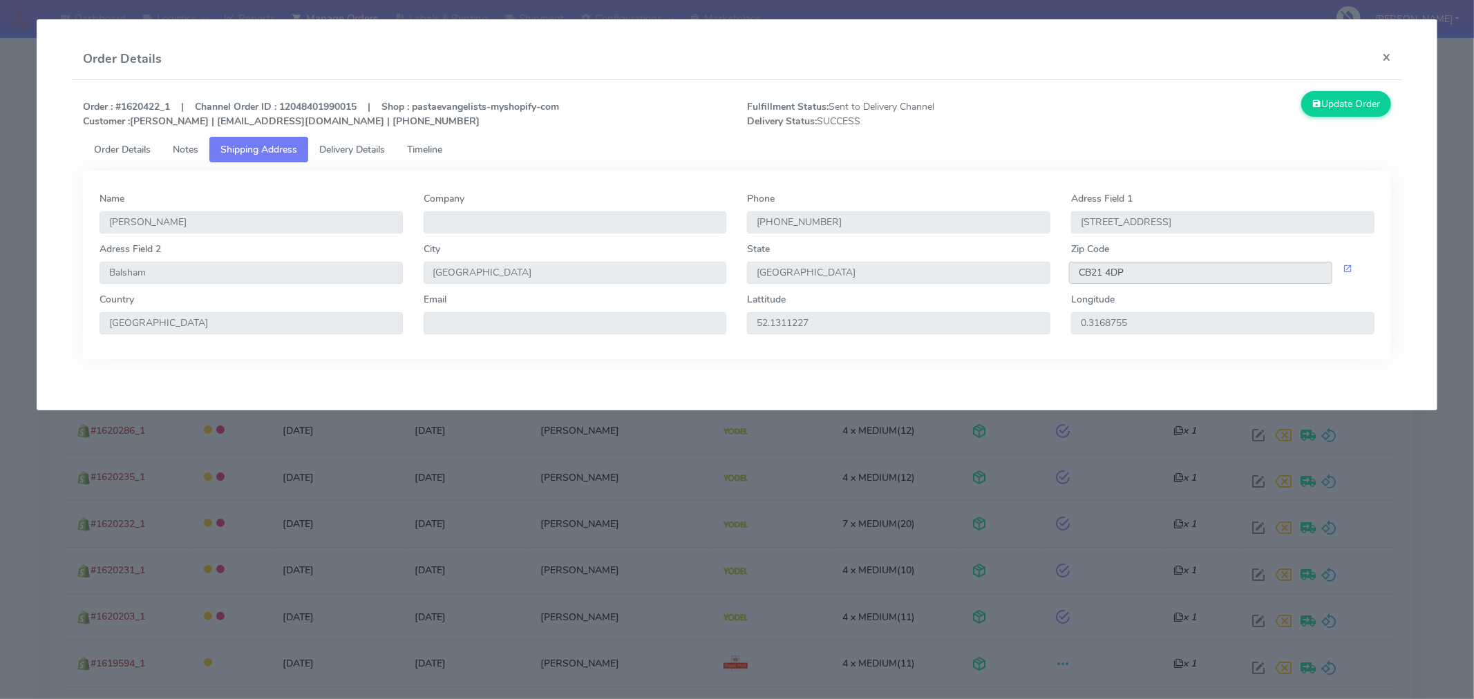
click at [1110, 270] on input "CB21 4DP" at bounding box center [1200, 273] width 263 height 22
click at [1381, 57] on button "×" at bounding box center [1386, 57] width 31 height 37
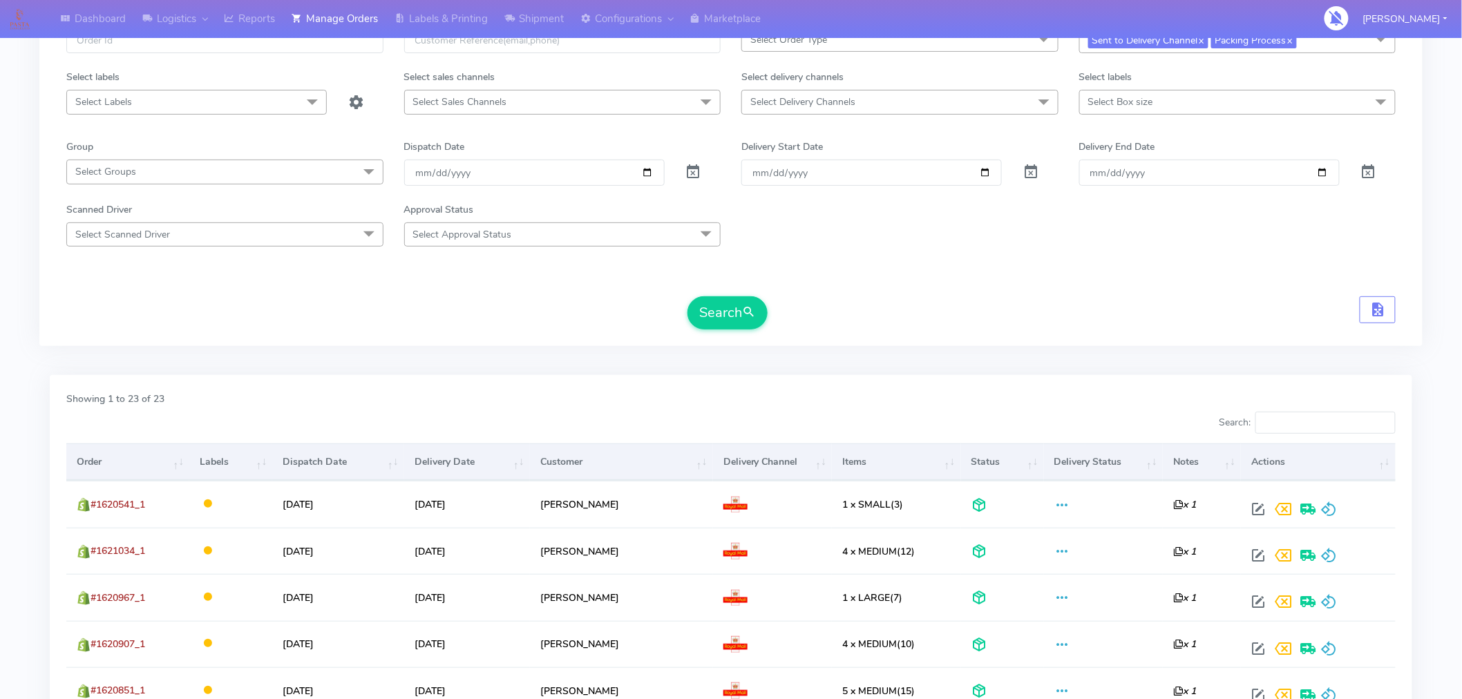
scroll to position [0, 0]
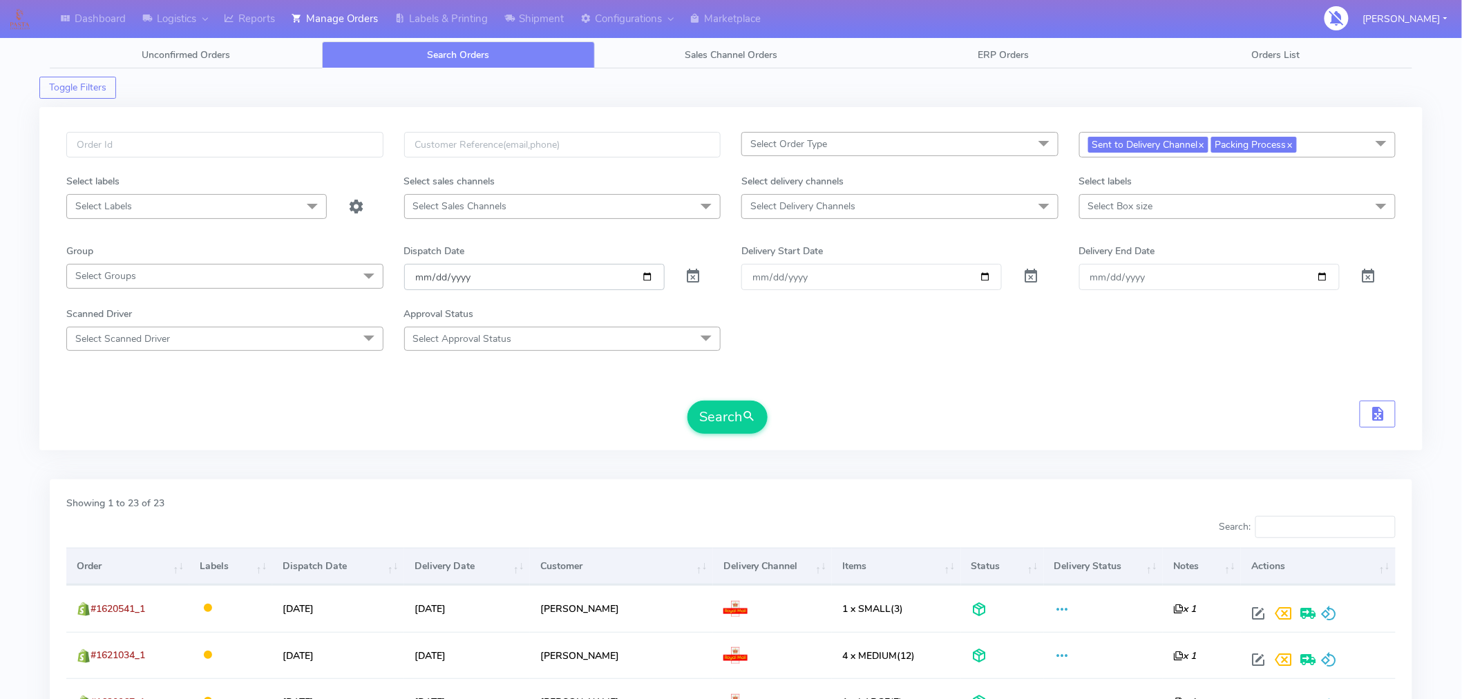
click at [652, 278] on input "[DATE]" at bounding box center [534, 277] width 261 height 26
click at [1290, 143] on span "Packing Process x" at bounding box center [1254, 145] width 86 height 16
click at [1094, 265] on div "Confirmed" at bounding box center [1238, 261] width 302 height 15
checkbox input "true"
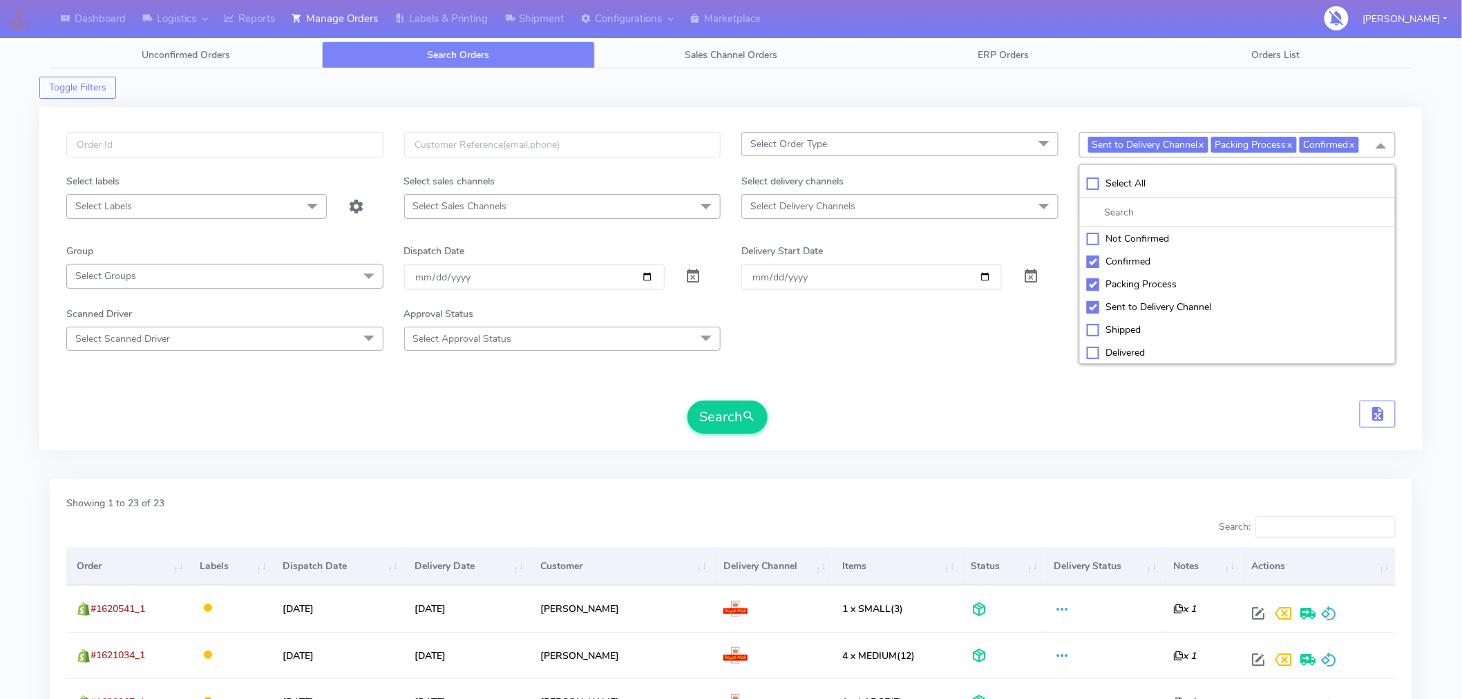
click at [1093, 281] on div "Packing Process" at bounding box center [1238, 284] width 302 height 15
checkbox input "false"
click at [1093, 301] on div "Sent to Delivery Channel" at bounding box center [1238, 307] width 302 height 15
checkbox input "false"
click at [1095, 240] on div "Not Confirmed" at bounding box center [1238, 239] width 302 height 15
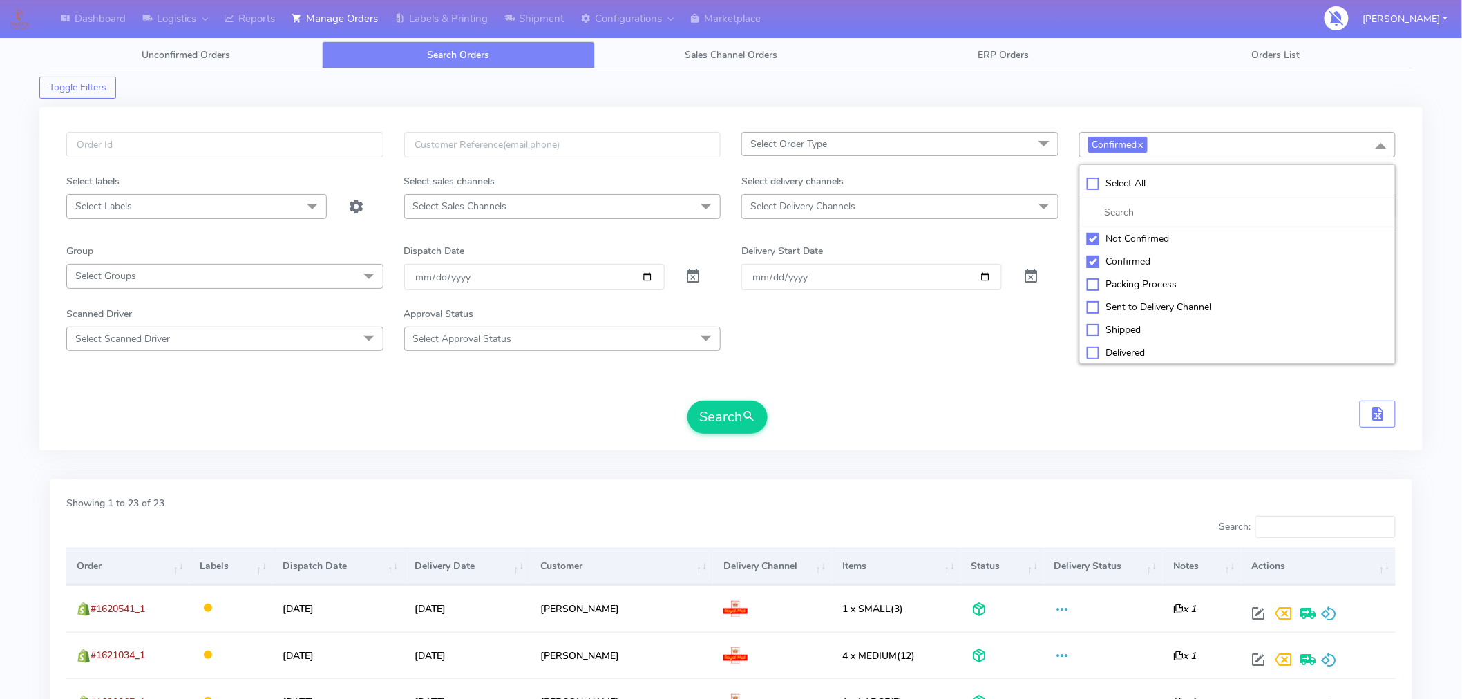
checkbox input "true"
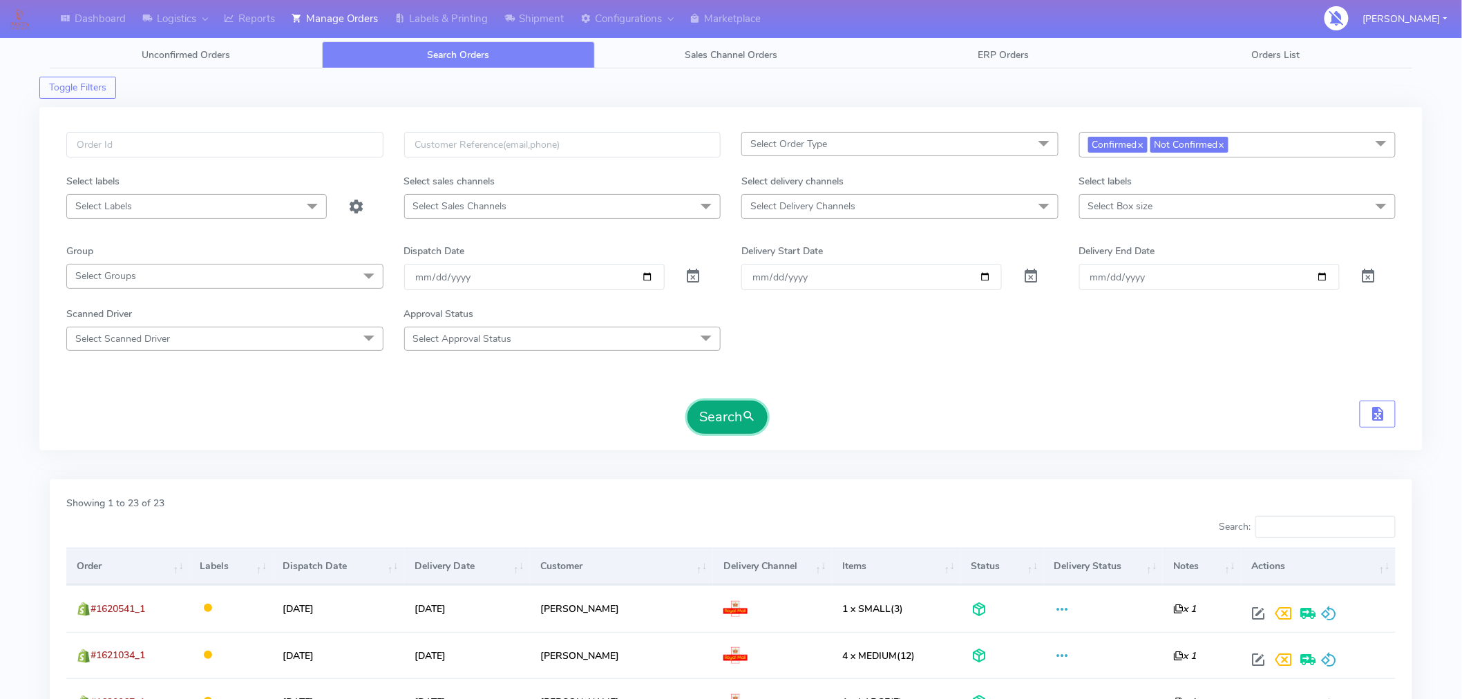
click at [750, 415] on span "submit" at bounding box center [749, 417] width 14 height 19
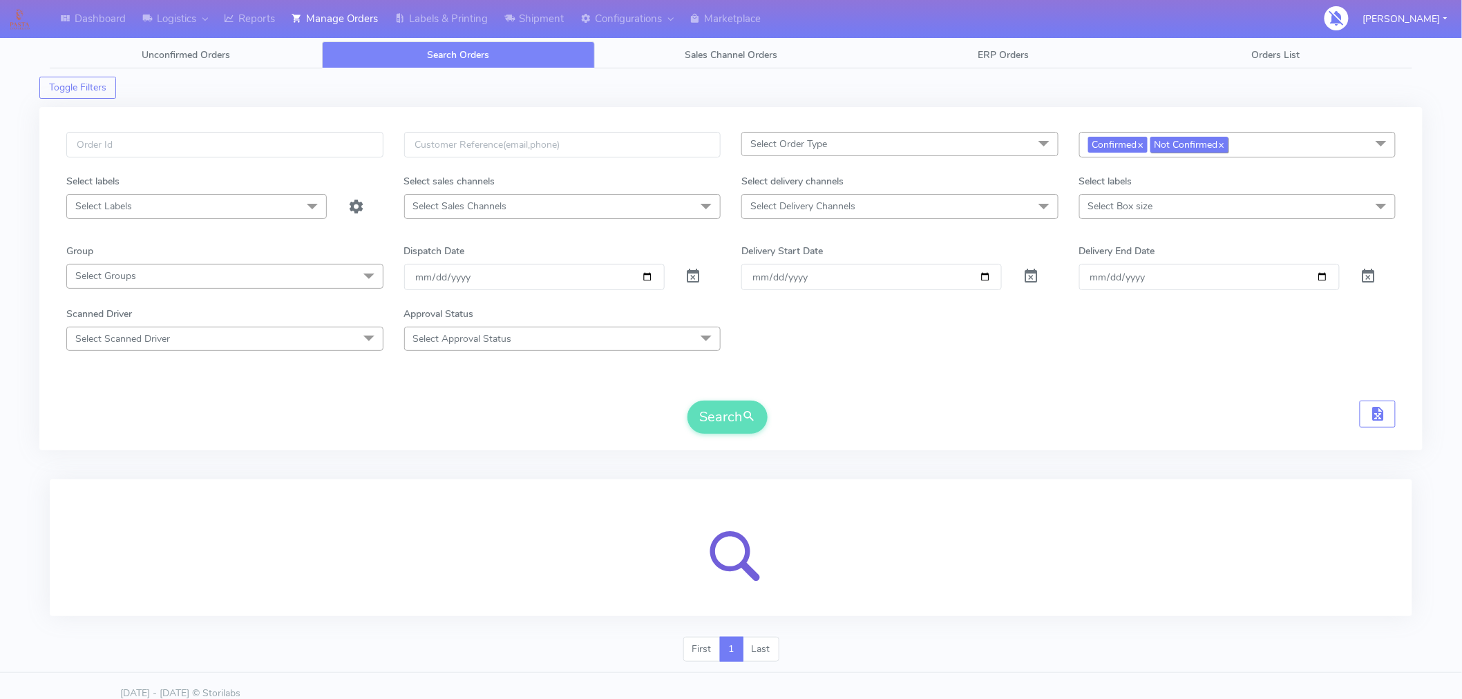
click at [1225, 143] on link "x" at bounding box center [1221, 144] width 6 height 15
click at [1142, 144] on link "x" at bounding box center [1140, 144] width 6 height 15
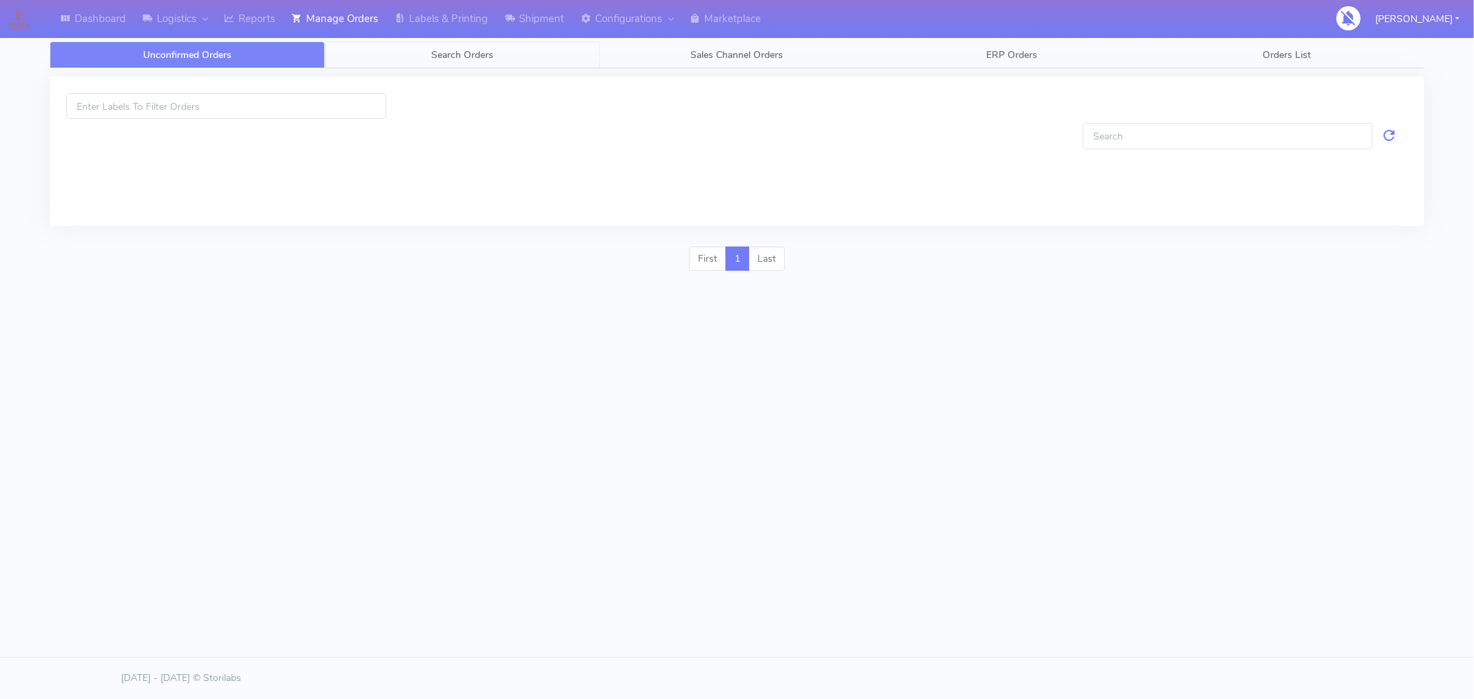
click at [460, 54] on span "Search Orders" at bounding box center [462, 54] width 62 height 13
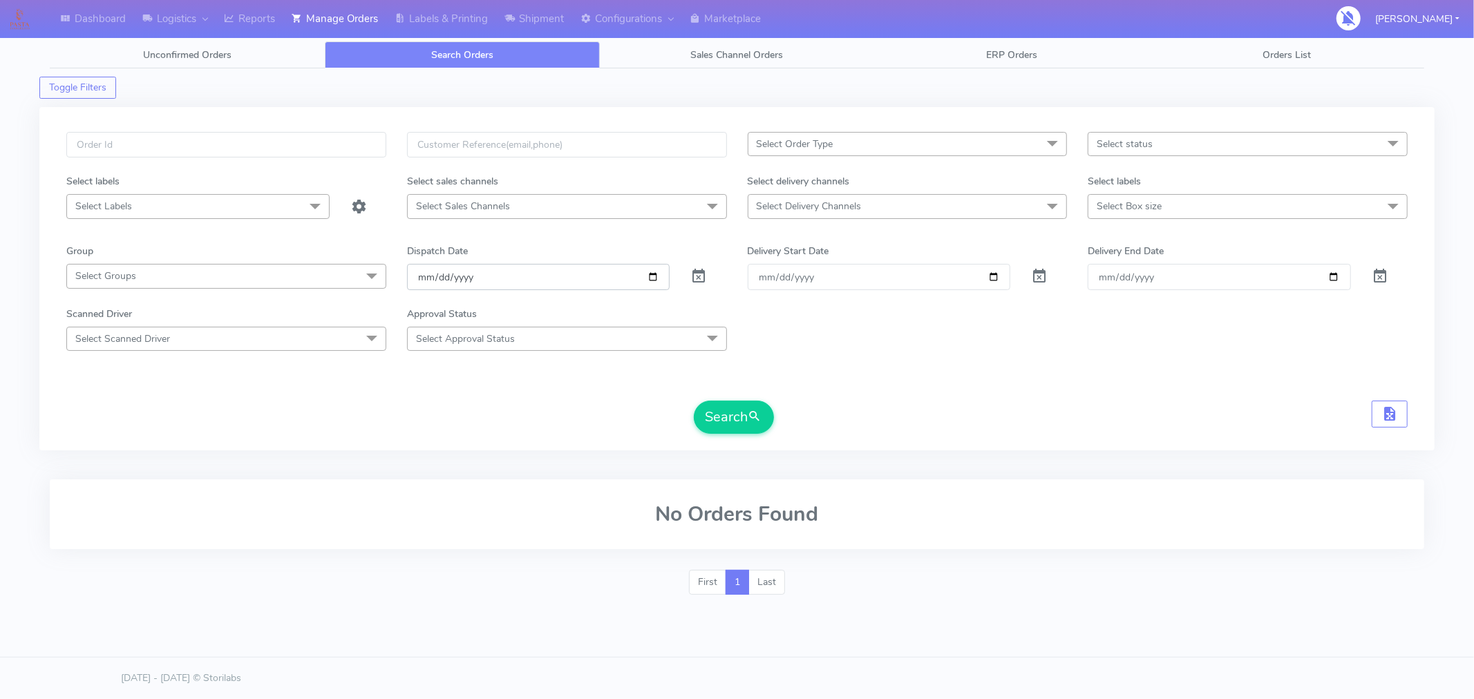
click at [652, 278] on input "[DATE]" at bounding box center [538, 277] width 263 height 26
type input "[DATE]"
click at [1163, 147] on span "Select status" at bounding box center [1248, 144] width 320 height 24
click at [1124, 240] on div "Not Confirmed" at bounding box center [1247, 237] width 305 height 15
checkbox input "true"
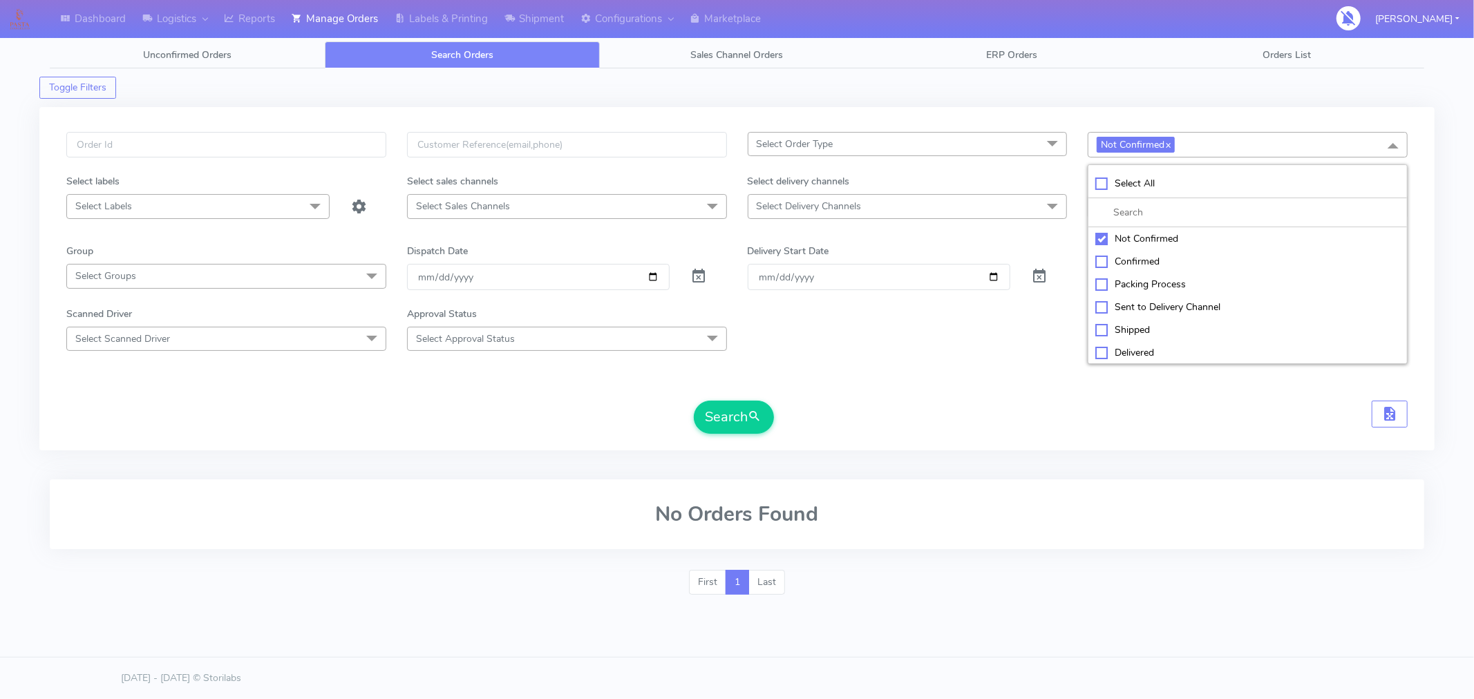
click at [1124, 261] on div "Confirmed" at bounding box center [1247, 261] width 305 height 15
checkbox input "true"
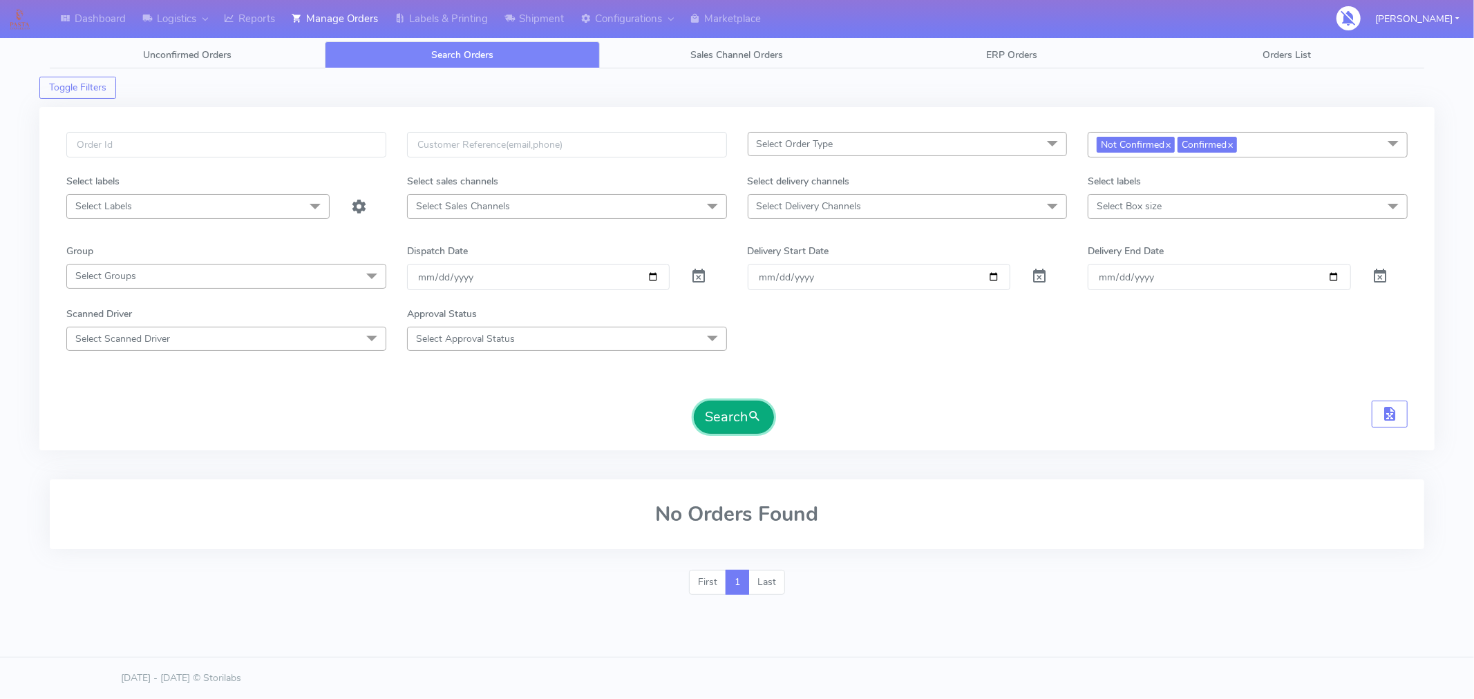
click at [762, 420] on span "submit" at bounding box center [755, 417] width 14 height 19
click at [1171, 147] on link "x" at bounding box center [1167, 144] width 6 height 15
click at [721, 417] on button "Search" at bounding box center [734, 417] width 80 height 33
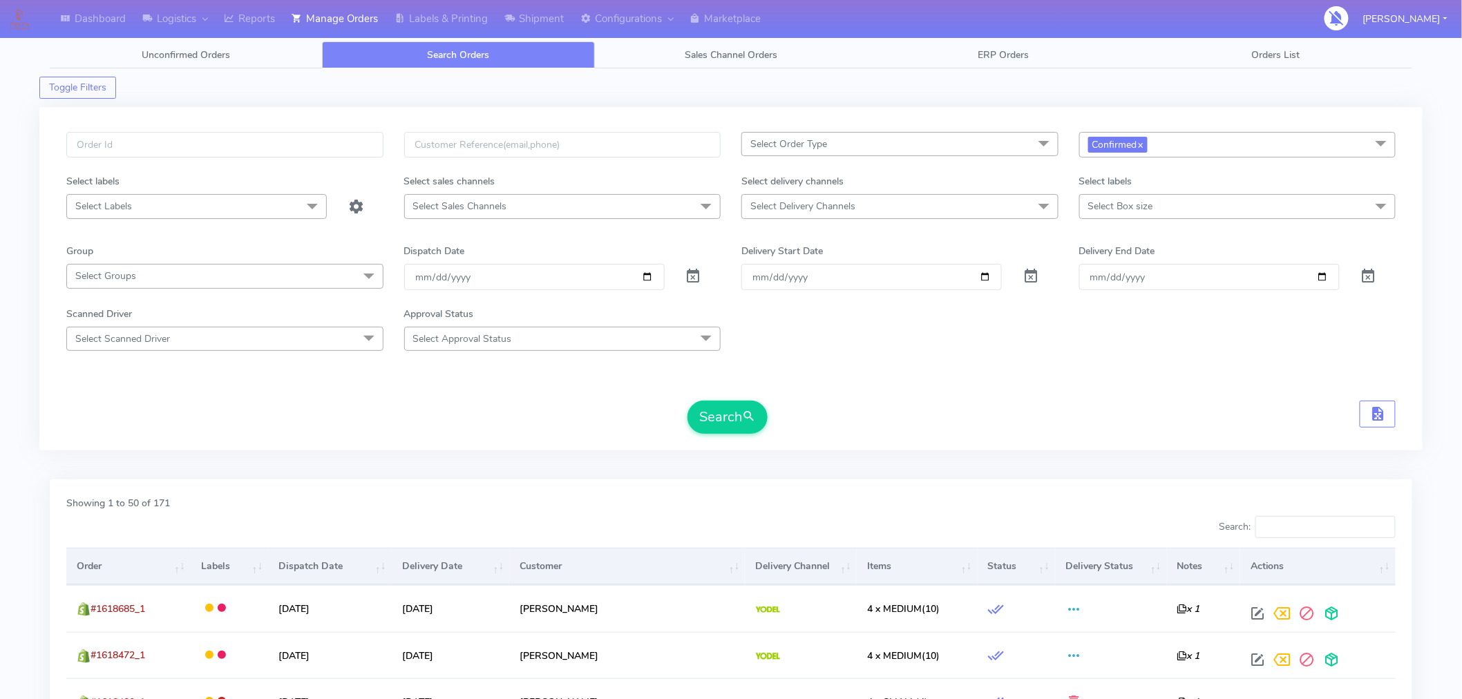
click at [1211, 145] on span "Confirmed x" at bounding box center [1237, 145] width 317 height 26
click at [1093, 238] on div "Not Confirmed" at bounding box center [1238, 239] width 302 height 15
checkbox input "true"
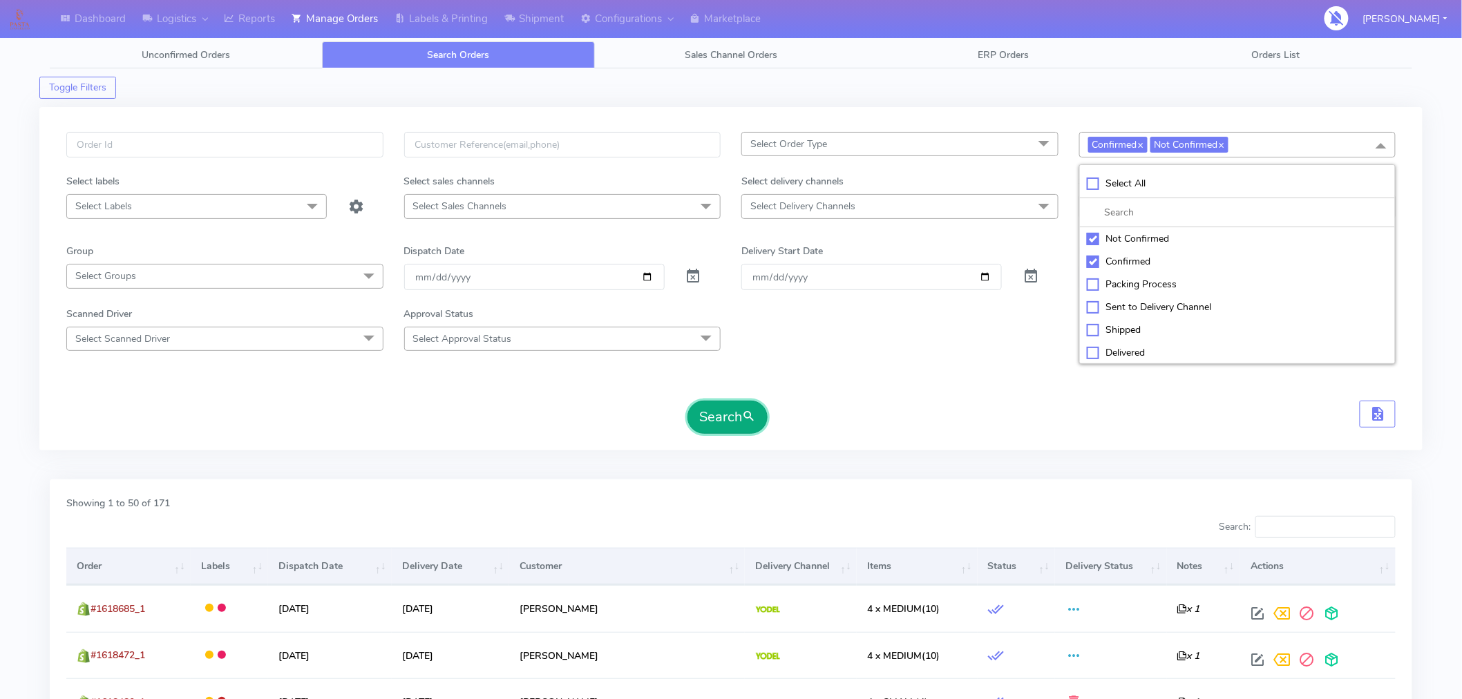
click at [742, 422] on button "Search" at bounding box center [728, 417] width 80 height 33
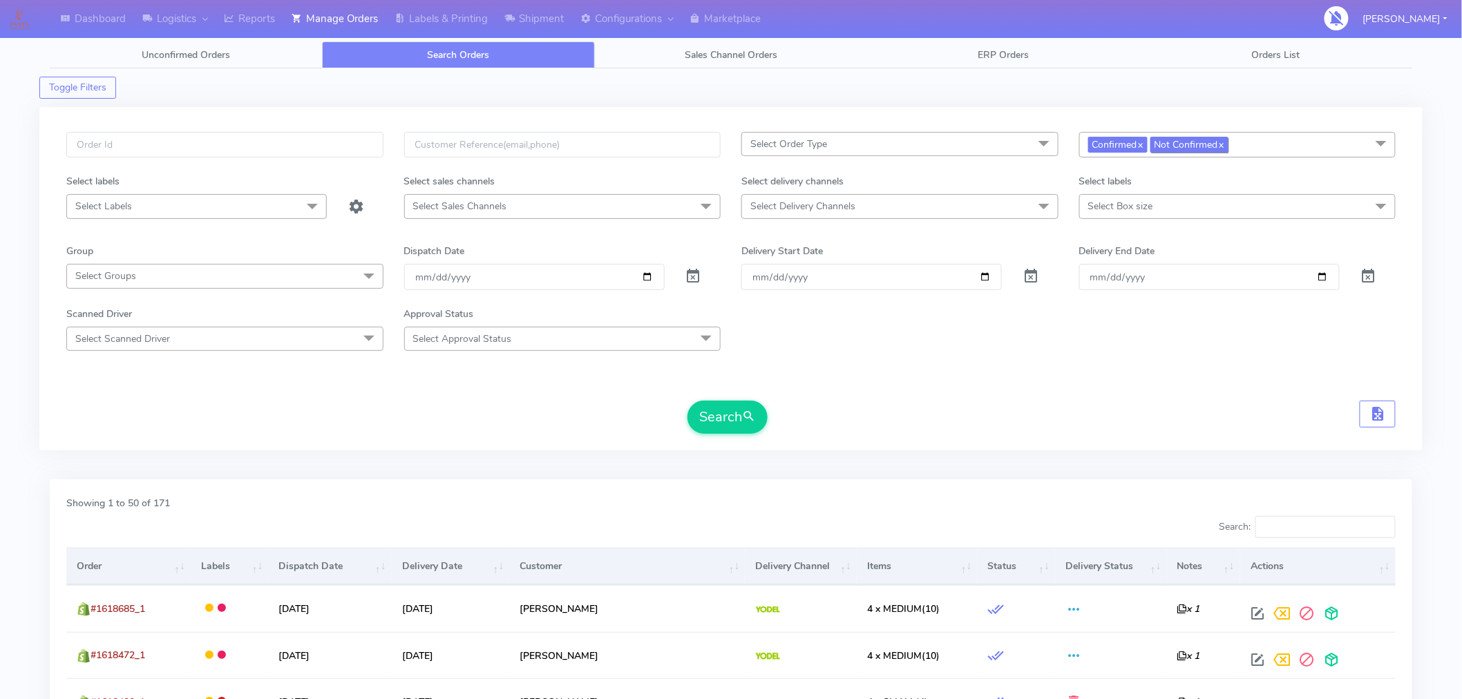
click at [1225, 148] on link "x" at bounding box center [1221, 144] width 6 height 15
click at [737, 431] on button "Search" at bounding box center [728, 417] width 80 height 33
click at [1388, 422] on button "button" at bounding box center [1378, 414] width 36 height 27
click at [1344, 415] on span "button" at bounding box center [1342, 416] width 17 height 13
click at [651, 273] on input "[DATE]" at bounding box center [534, 277] width 261 height 26
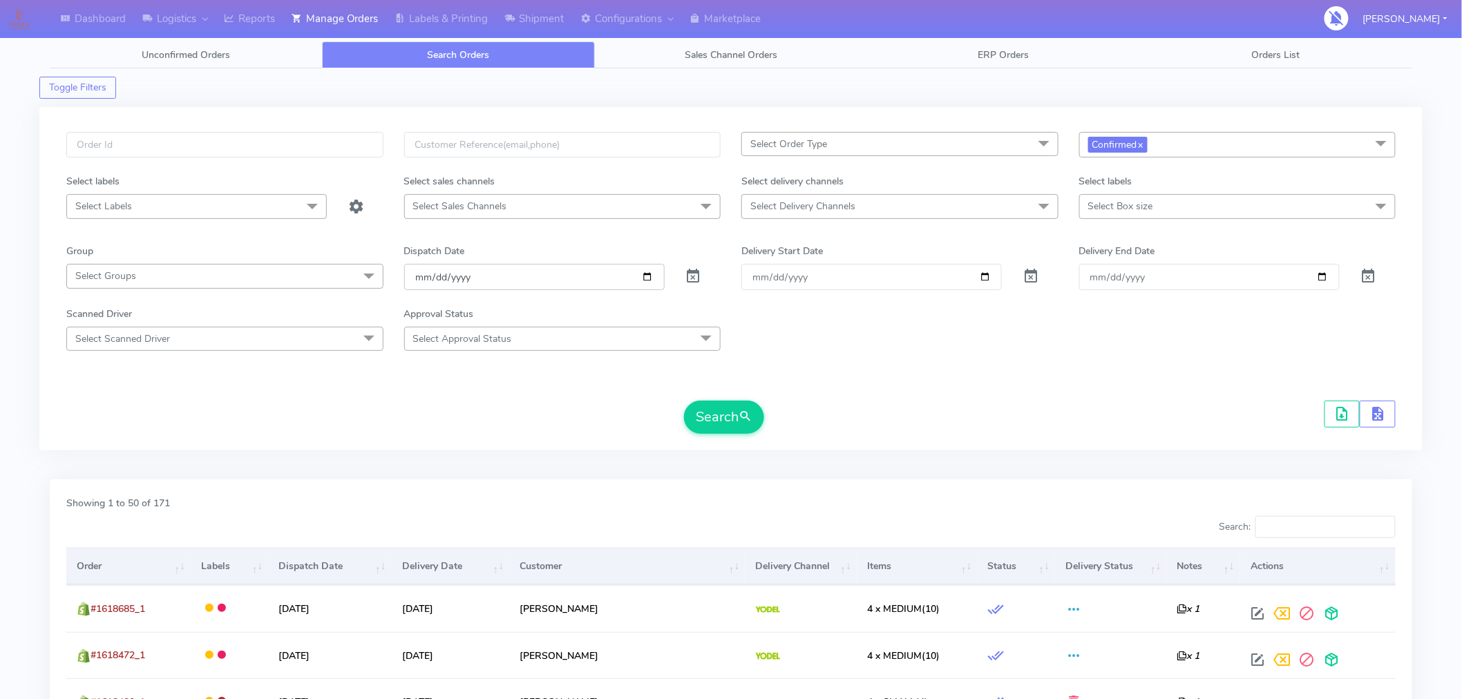
type input "[DATE]"
click at [1148, 146] on span "Confirmed x" at bounding box center [1117, 145] width 59 height 16
click at [1142, 145] on link "x" at bounding box center [1140, 144] width 6 height 15
click at [728, 422] on button "Search" at bounding box center [724, 417] width 80 height 33
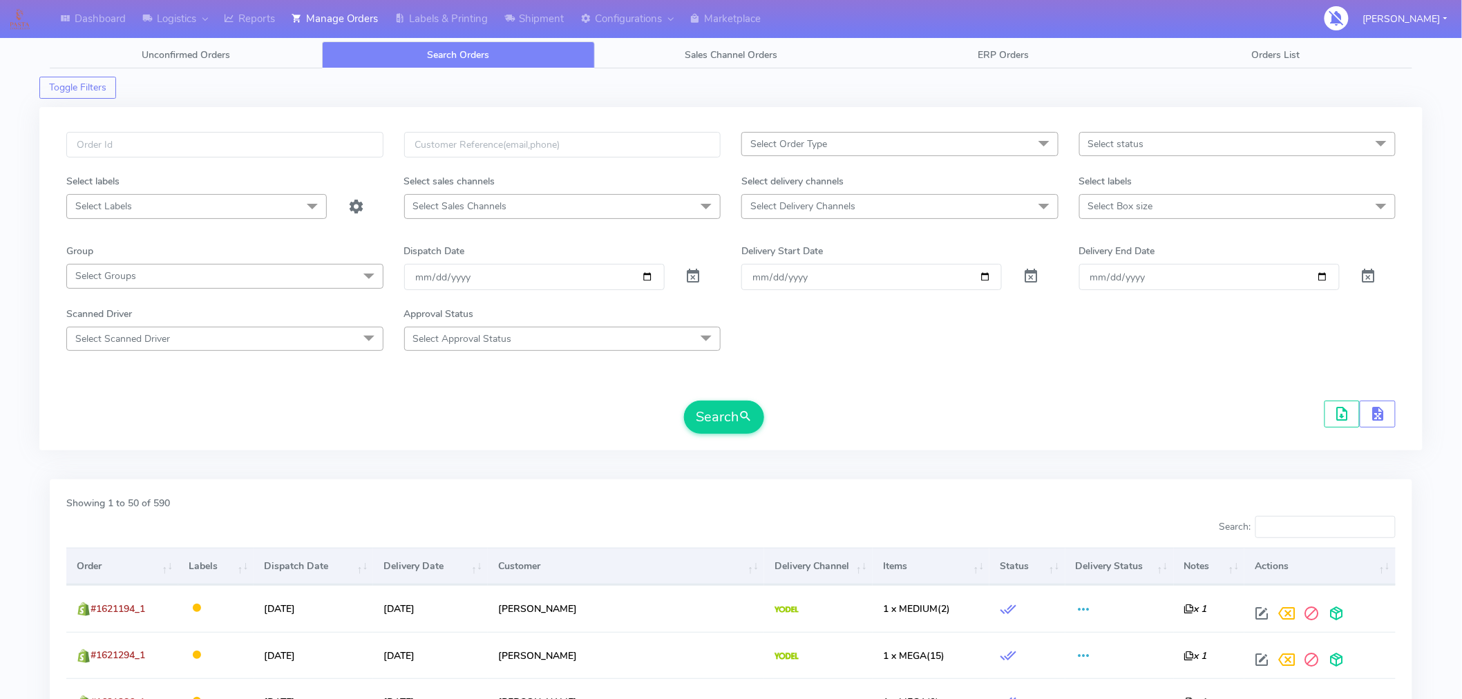
click at [1125, 154] on span "Select status" at bounding box center [1237, 144] width 317 height 24
click at [1120, 263] on div "Confirmed" at bounding box center [1238, 260] width 302 height 15
checkbox input "true"
click at [739, 424] on button "Search" at bounding box center [724, 417] width 80 height 33
click at [1144, 151] on link "x" at bounding box center [1140, 144] width 6 height 15
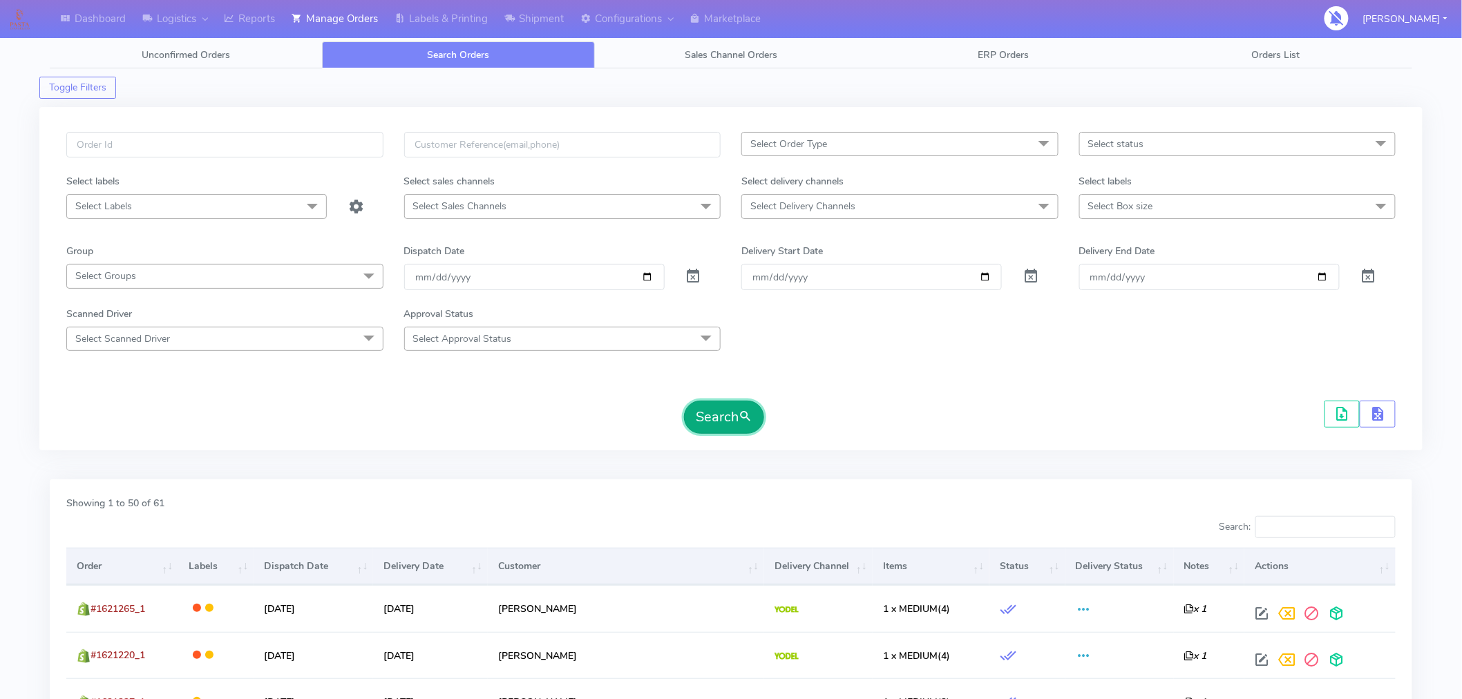
click at [714, 412] on button "Search" at bounding box center [724, 417] width 80 height 33
click at [645, 275] on input "[DATE]" at bounding box center [534, 277] width 261 height 26
type input "2025-09-04"
click at [479, 349] on span "Select Approval Status" at bounding box center [562, 339] width 317 height 24
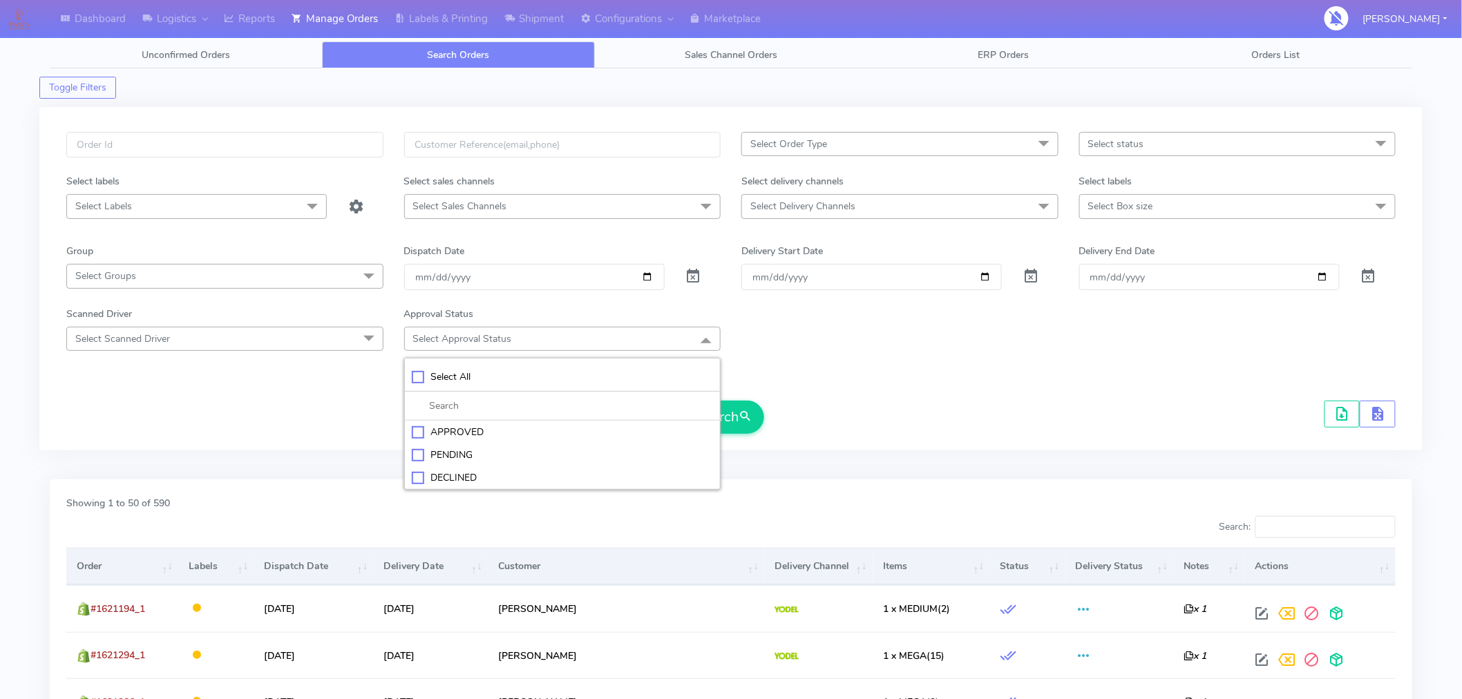
click at [797, 361] on form "Select Order Type Select All MEALS ATAVI One Off Pasta Club Gift Kit Event Unkn…" at bounding box center [731, 283] width 1330 height 302
click at [724, 429] on button "Search" at bounding box center [724, 417] width 80 height 33
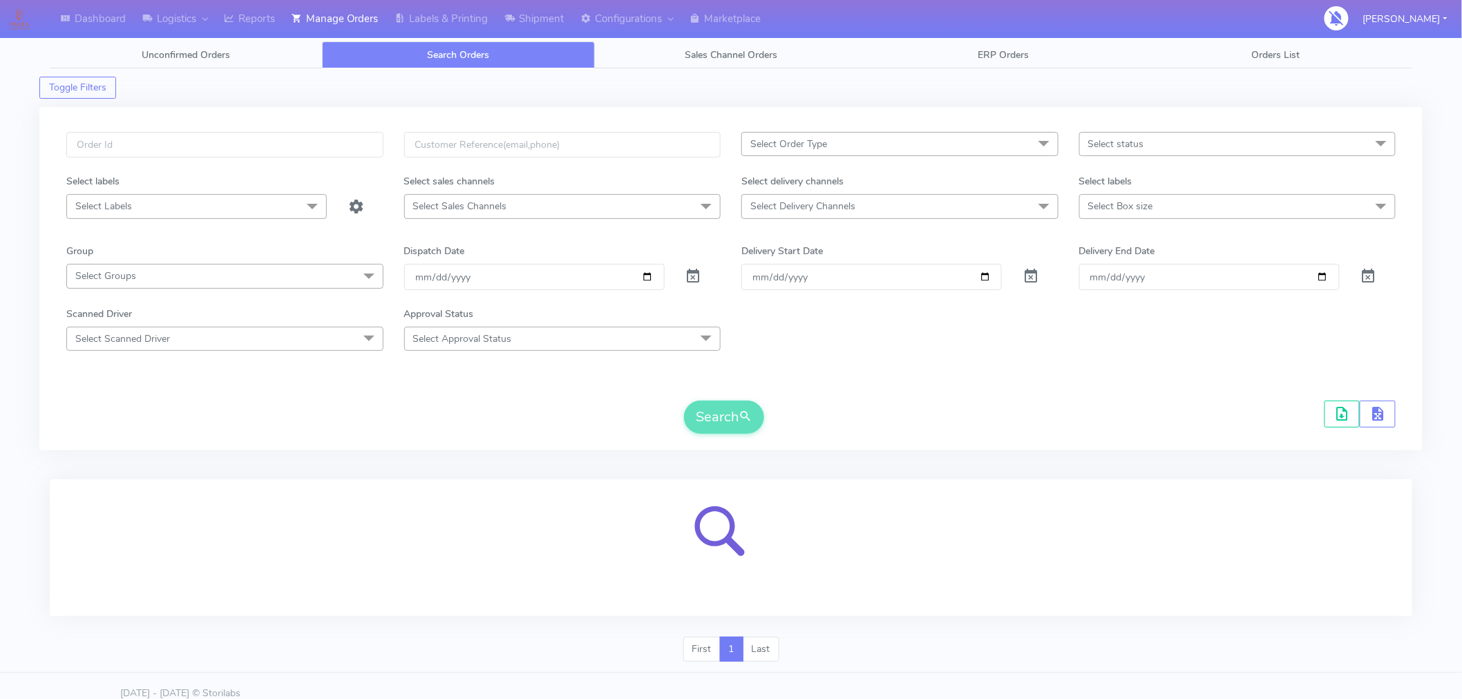
scroll to position [15, 0]
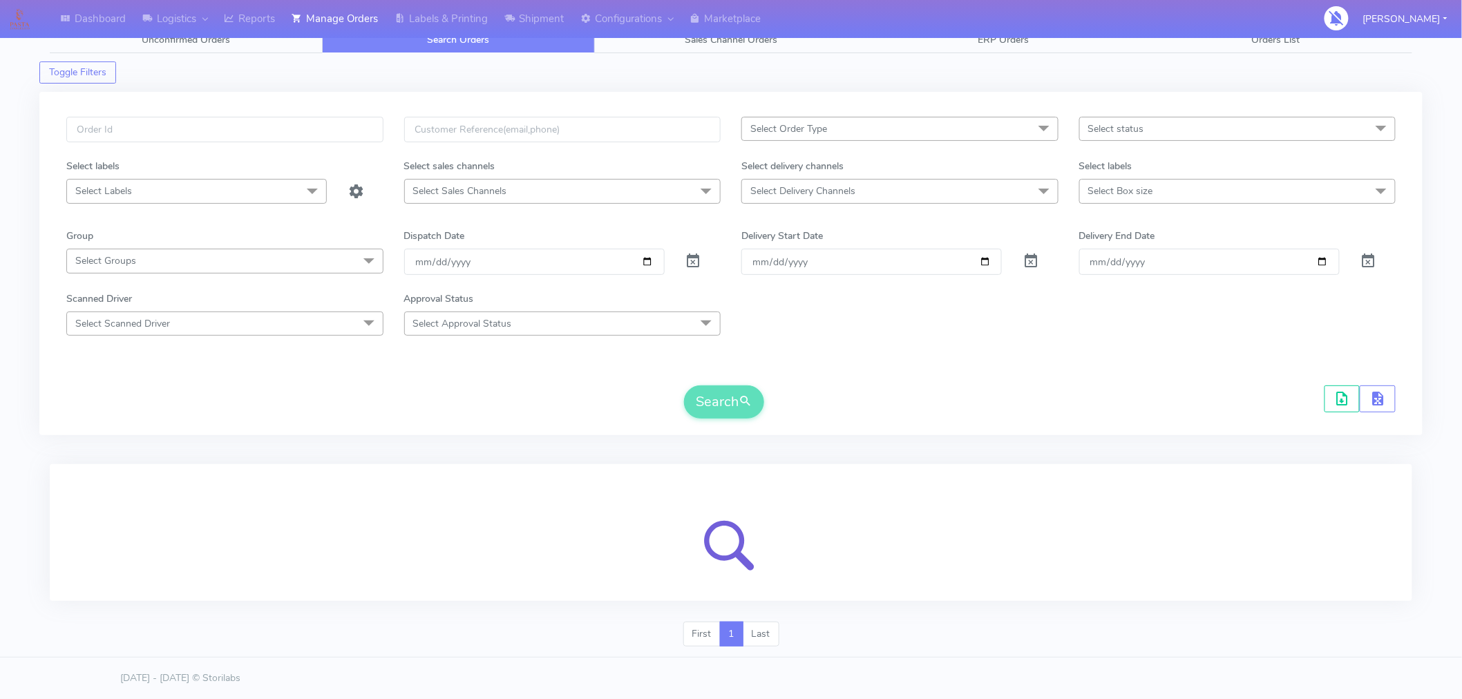
click at [1030, 399] on div "Search" at bounding box center [731, 402] width 1330 height 33
click at [456, 26] on link "Labels & Printing" at bounding box center [441, 19] width 110 height 38
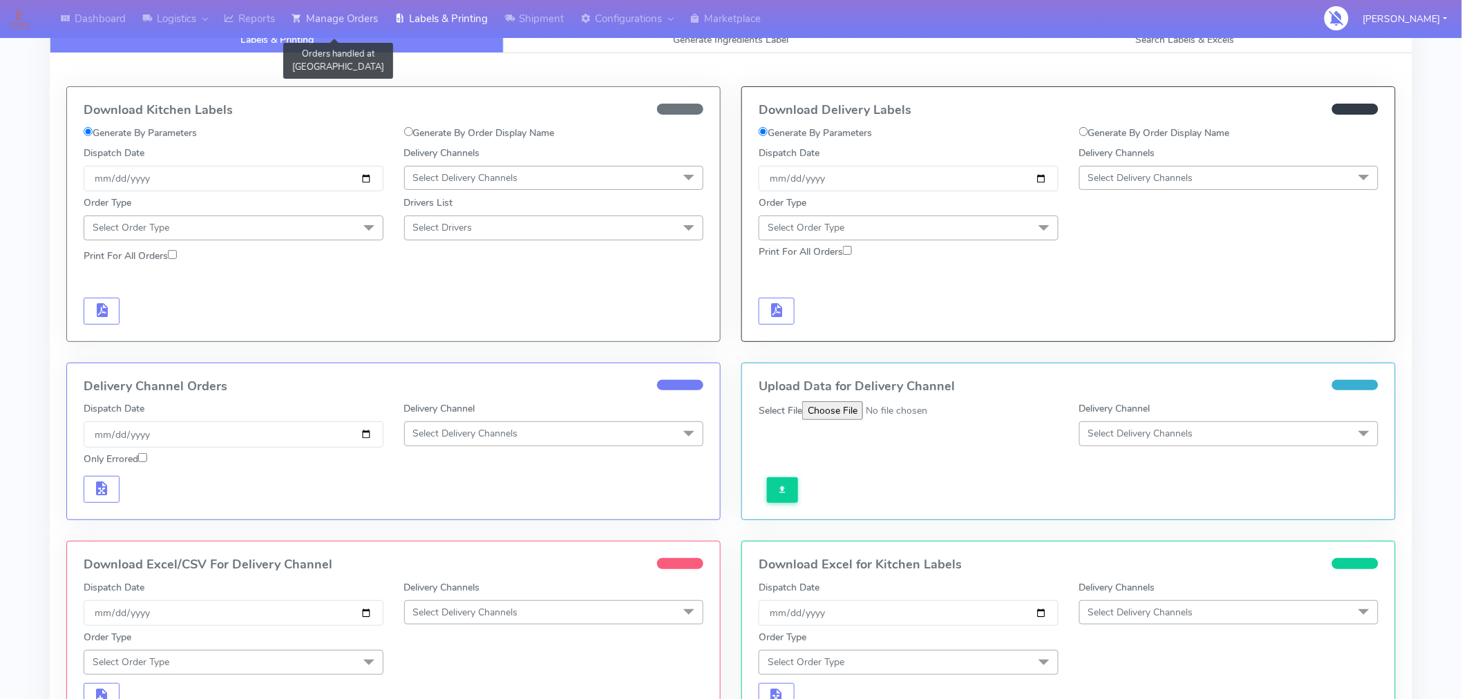
click at [351, 17] on link "Manage Orders" at bounding box center [334, 19] width 103 height 38
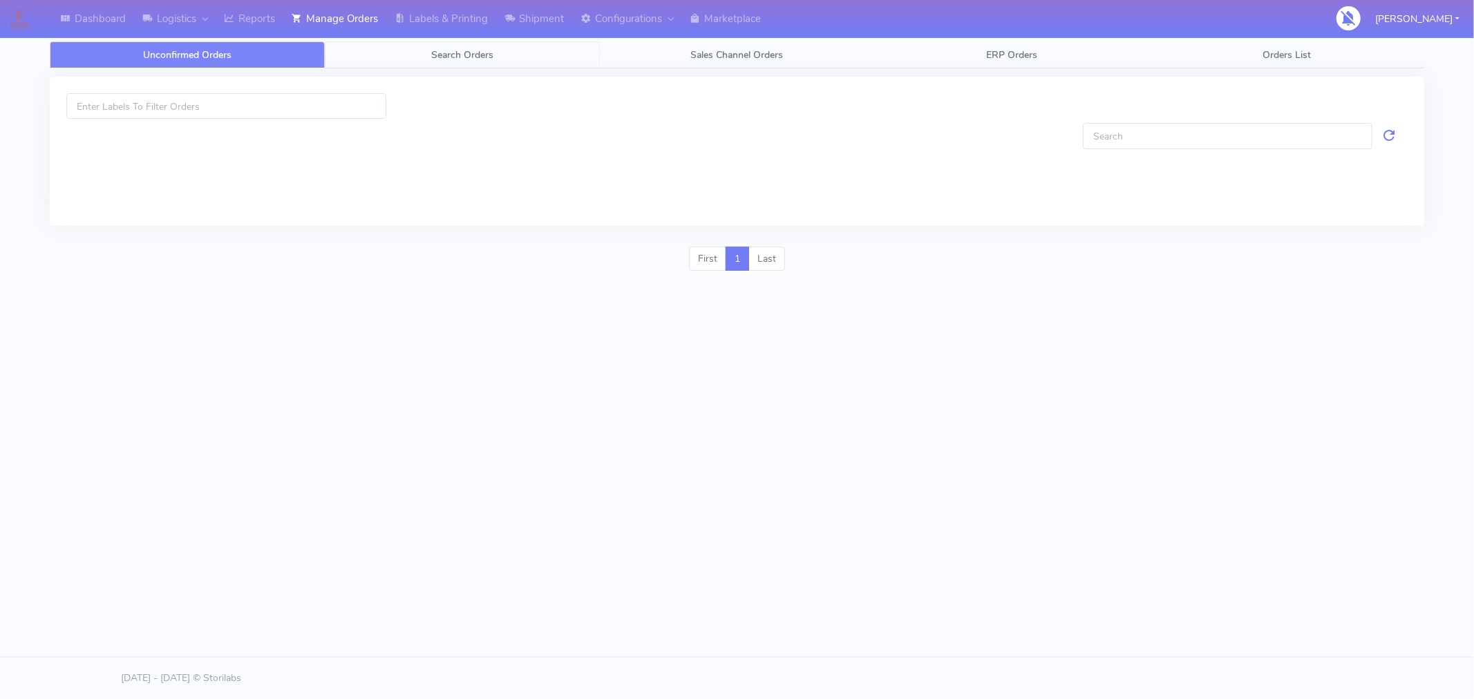
click at [467, 53] on span "Search Orders" at bounding box center [462, 54] width 62 height 13
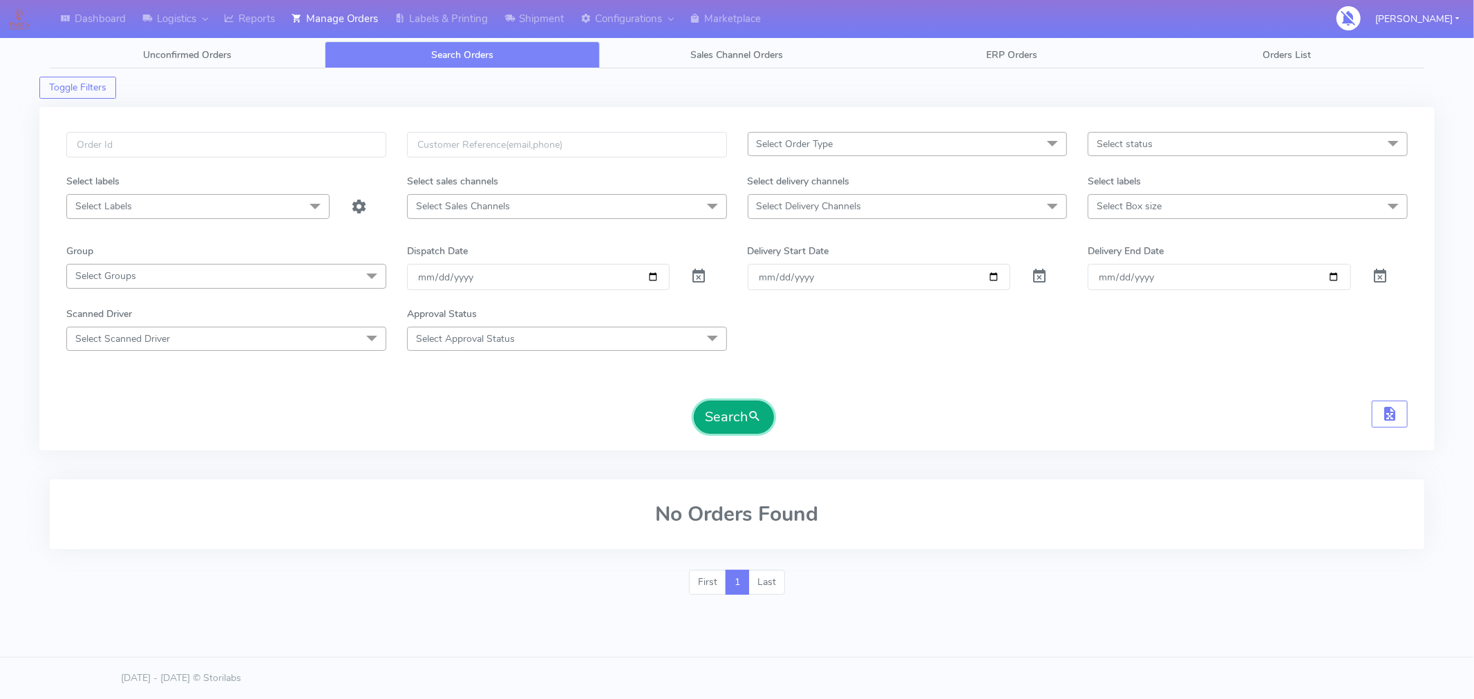
click at [715, 426] on button "Search" at bounding box center [734, 417] width 80 height 33
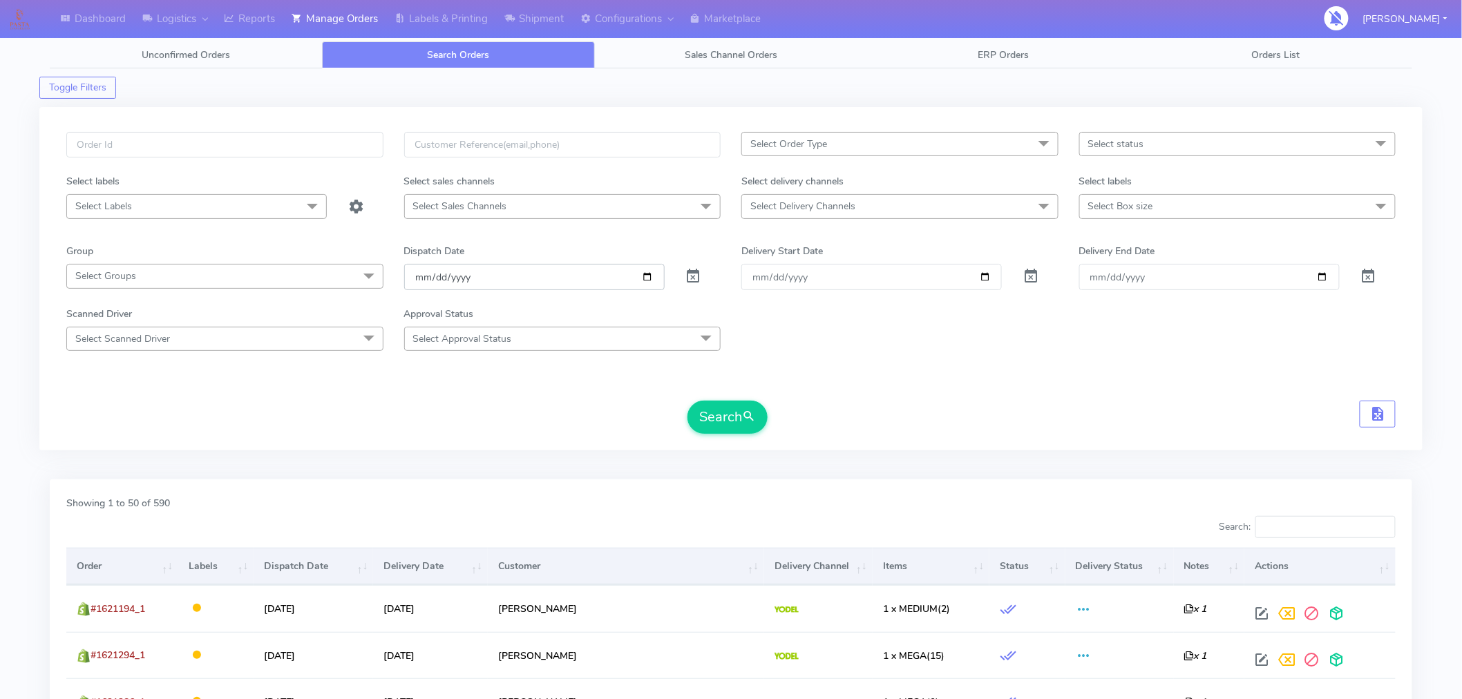
click at [648, 282] on input "[DATE]" at bounding box center [534, 277] width 261 height 26
click at [604, 411] on div "Search" at bounding box center [731, 417] width 1330 height 33
click at [644, 280] on input "[DATE]" at bounding box center [534, 277] width 261 height 26
click at [891, 440] on div "Select Order Type Select All MEALS ATAVI One Off Pasta Club Gift Kit Event Unkn…" at bounding box center [731, 287] width 1350 height 310
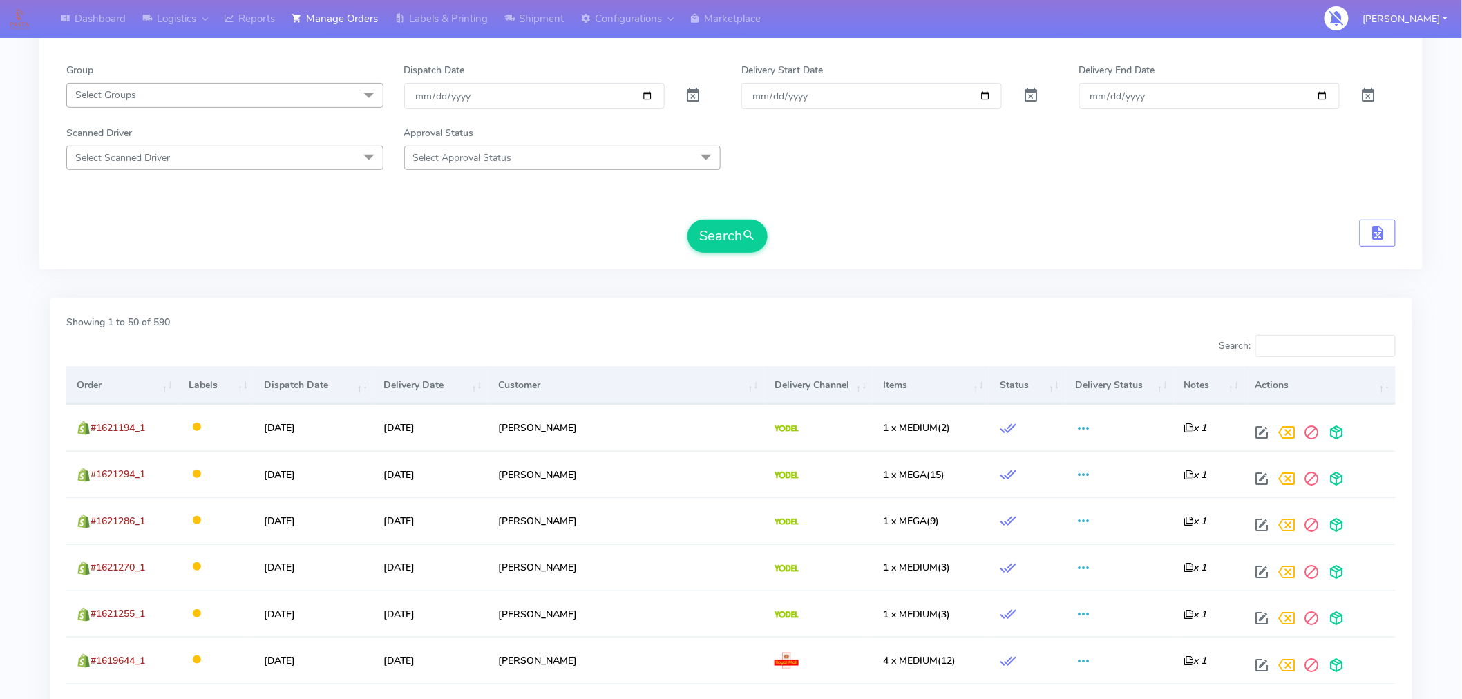
scroll to position [182, 0]
click at [723, 244] on button "Search" at bounding box center [728, 235] width 80 height 33
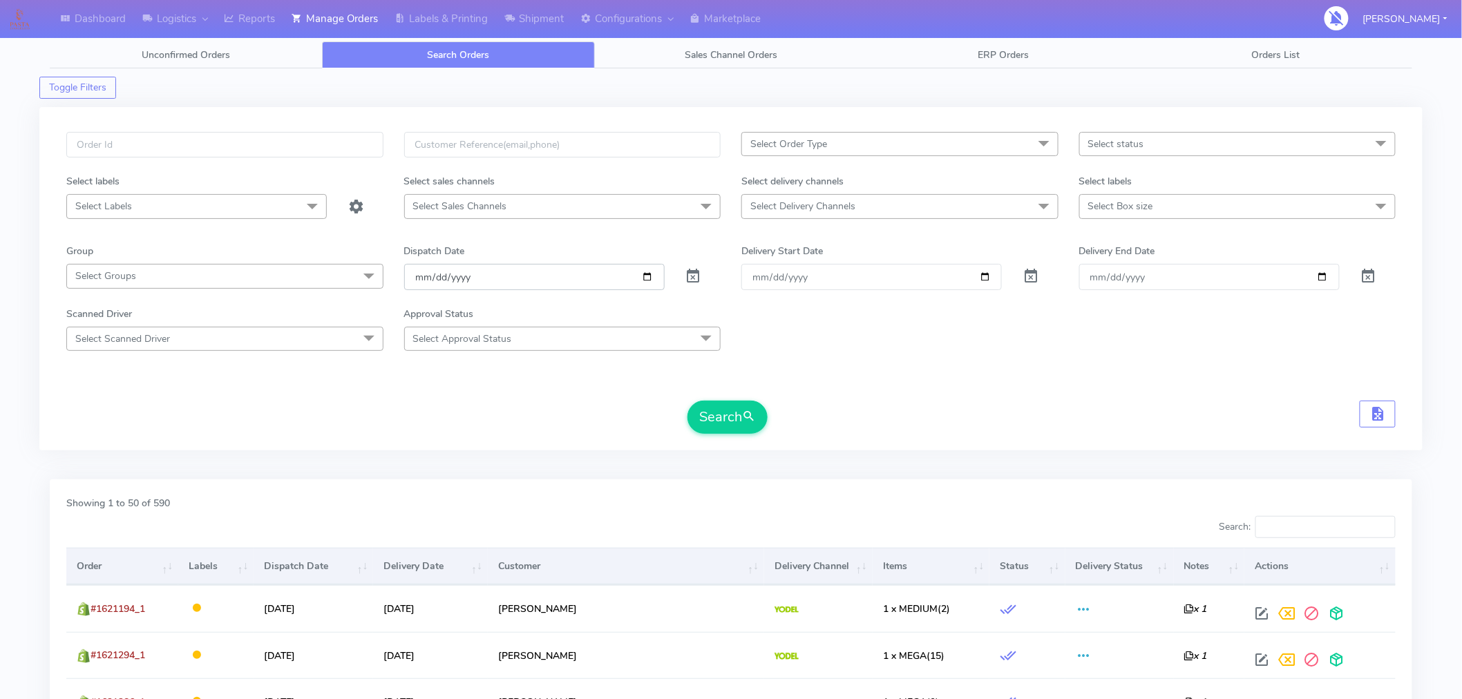
click at [650, 280] on input "[DATE]" at bounding box center [534, 277] width 261 height 26
click at [726, 415] on button "Search" at bounding box center [728, 417] width 80 height 33
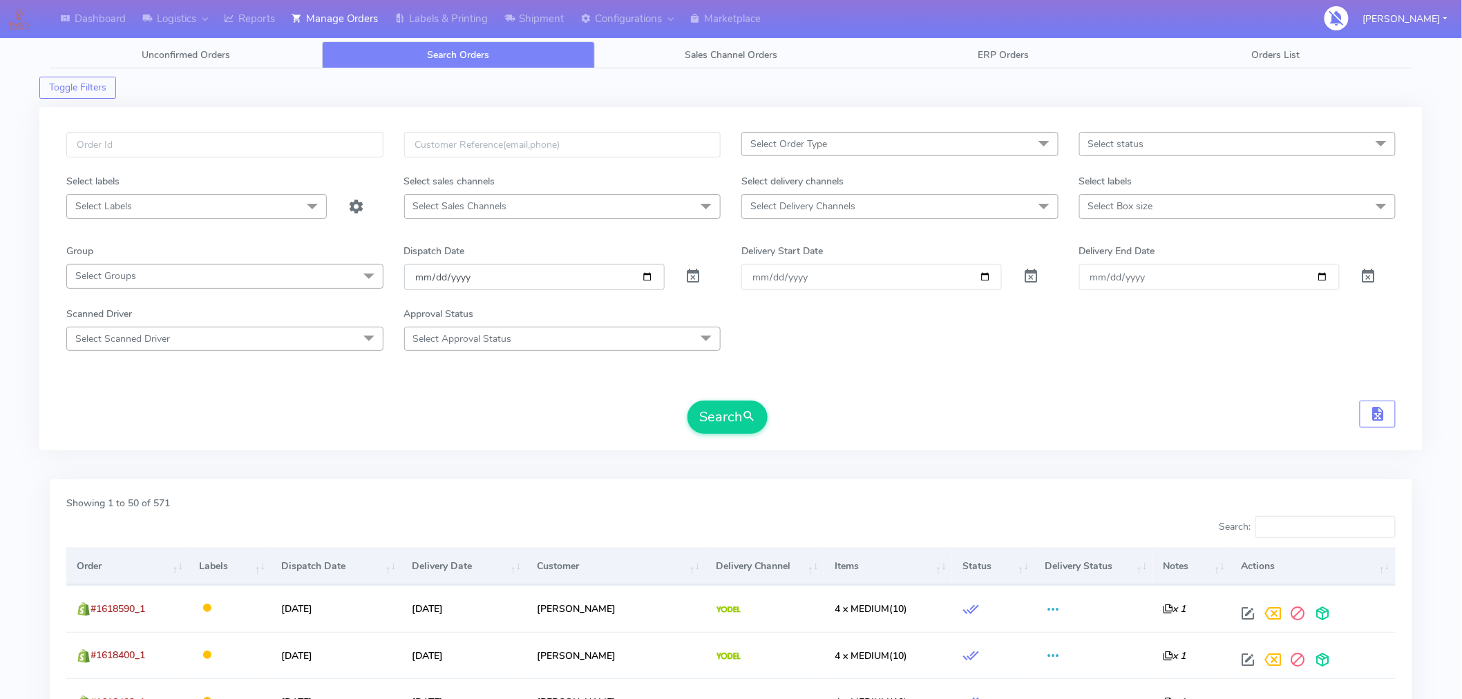
click at [650, 279] on input "2025-09-04" at bounding box center [534, 277] width 261 height 26
click at [721, 416] on button "Search" at bounding box center [728, 417] width 80 height 33
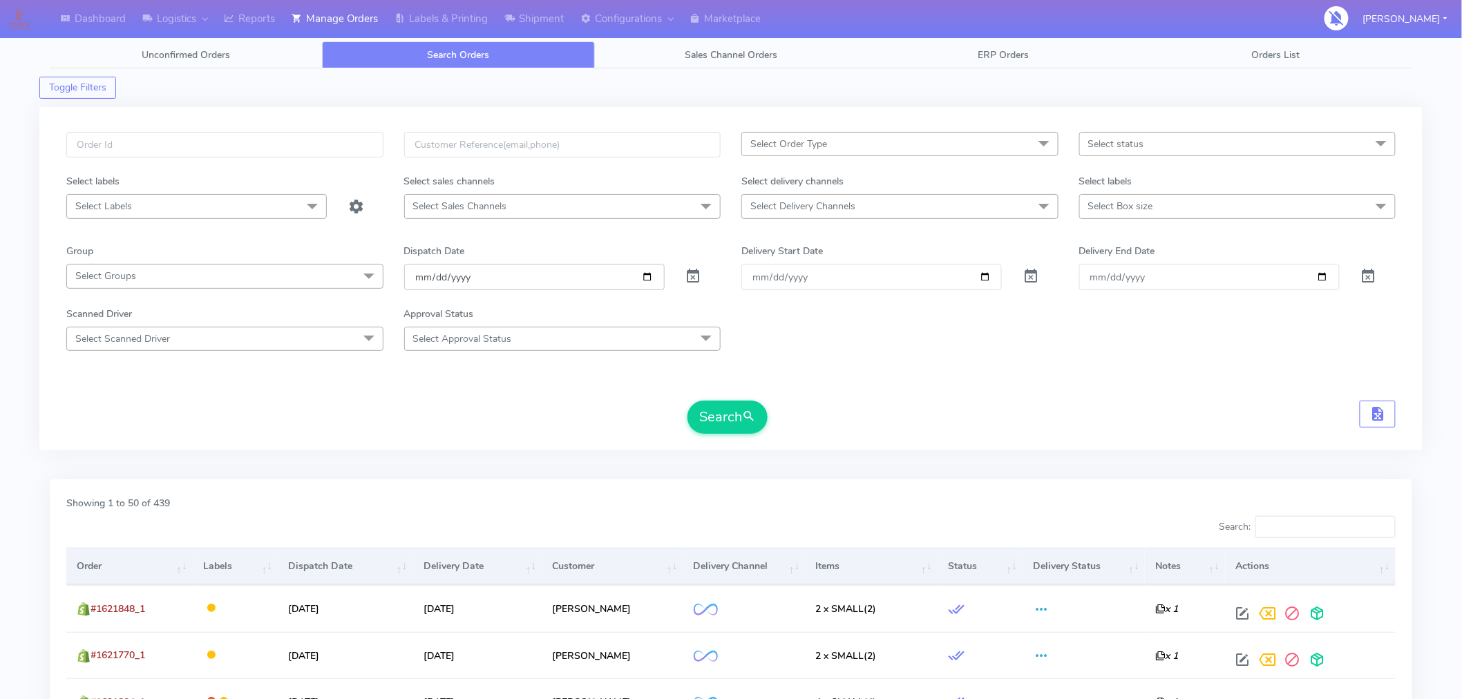
click at [645, 278] on input "2025-09-05" at bounding box center [534, 277] width 261 height 26
click at [880, 381] on form "Select Order Type Select All MEALS ATAVI One Off Pasta Club Gift Kit Event Unkn…" at bounding box center [731, 283] width 1330 height 302
click at [644, 274] on input "2025-09-05" at bounding box center [534, 277] width 261 height 26
type input "[DATE]"
click at [721, 415] on button "Search" at bounding box center [728, 417] width 80 height 33
